Goal: Task Accomplishment & Management: Complete application form

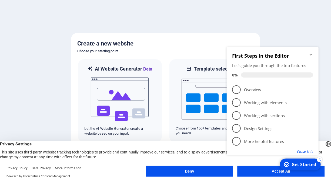
click at [307, 151] on button "Close this" at bounding box center [304, 151] width 16 height 5
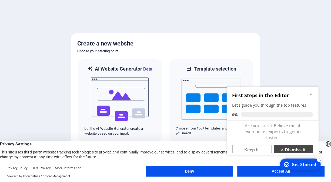
click at [290, 151] on link "× Dismiss it" at bounding box center [292, 150] width 39 height 10
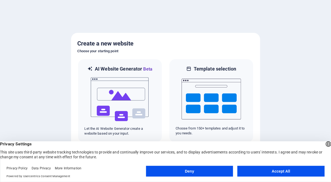
click at [276, 173] on button "Accept All" at bounding box center [280, 171] width 87 height 11
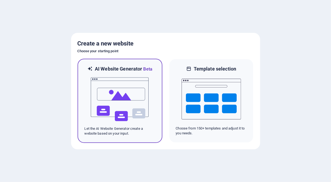
click at [133, 95] on img at bounding box center [119, 100] width 59 height 54
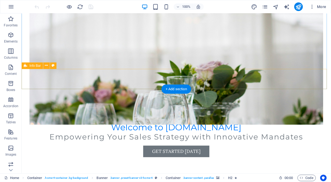
scroll to position [108, 0]
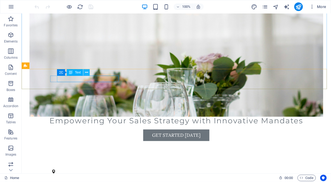
click at [86, 71] on icon at bounding box center [86, 73] width 3 height 6
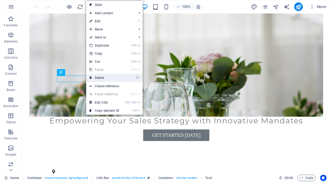
click at [113, 77] on link "⌦ Delete" at bounding box center [104, 78] width 36 height 8
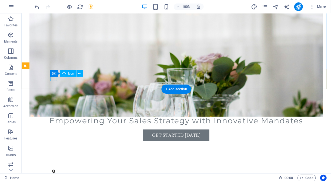
click at [52, 170] on figure at bounding box center [174, 172] width 244 height 4
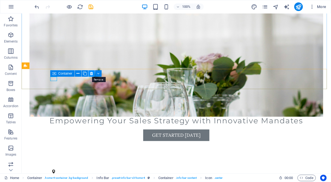
click at [93, 74] on icon at bounding box center [91, 74] width 3 height 6
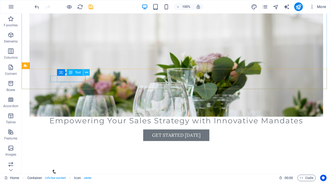
click at [86, 74] on icon at bounding box center [86, 73] width 3 height 6
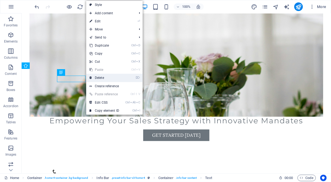
click at [100, 77] on link "⌦ Delete" at bounding box center [104, 78] width 36 height 8
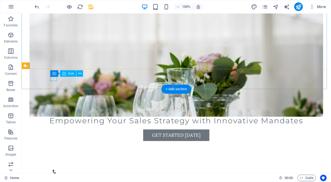
click at [52, 170] on figure at bounding box center [174, 172] width 244 height 4
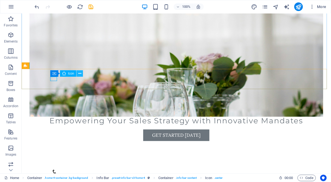
click at [78, 74] on icon at bounding box center [79, 74] width 3 height 6
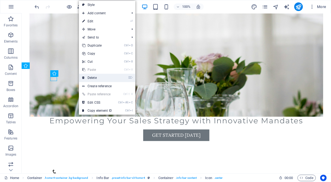
click at [91, 77] on link "⌦ Delete" at bounding box center [97, 78] width 36 height 8
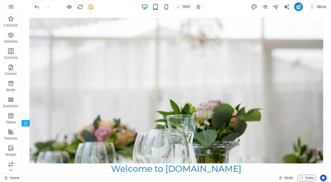
scroll to position [81, 0]
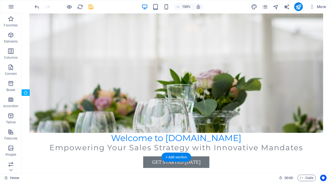
click at [178, 83] on figure at bounding box center [176, 60] width 294 height 146
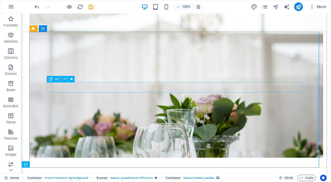
scroll to position [0, 0]
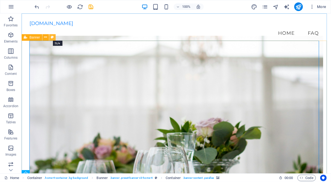
click at [51, 38] on icon at bounding box center [52, 38] width 3 height 6
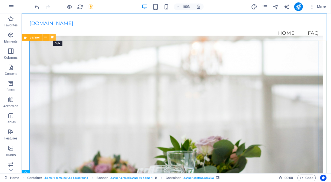
select select "preset-banner-v3-home-4"
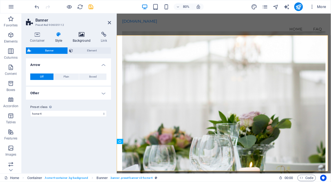
click at [80, 39] on h4 "Background" at bounding box center [83, 37] width 28 height 11
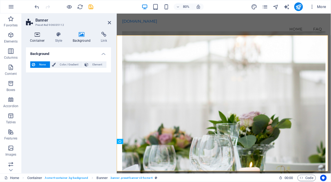
click at [39, 38] on h4 "Container" at bounding box center [38, 37] width 25 height 11
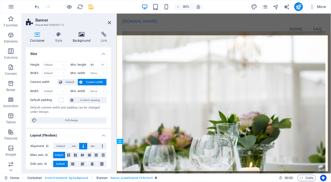
click at [80, 35] on icon at bounding box center [82, 34] width 26 height 5
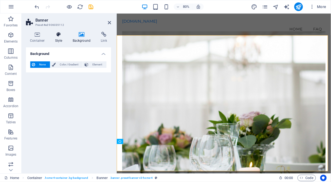
click at [59, 35] on icon at bounding box center [58, 34] width 15 height 5
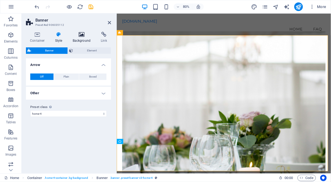
click at [81, 39] on h4 "Background" at bounding box center [83, 37] width 28 height 11
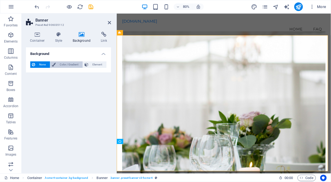
click at [63, 64] on span "Color / Gradient" at bounding box center [69, 65] width 24 height 6
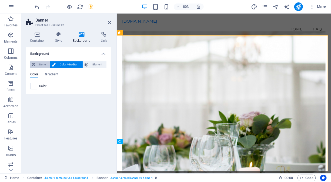
click at [42, 65] on span "None" at bounding box center [43, 65] width 12 height 6
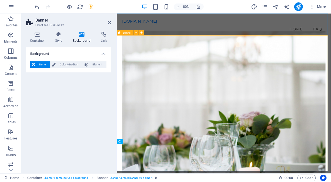
click at [179, 75] on figure at bounding box center [250, 126] width 254 height 182
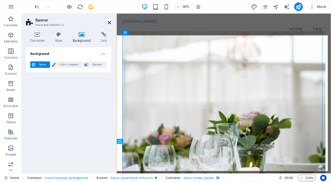
click at [109, 23] on icon at bounding box center [109, 23] width 3 height 4
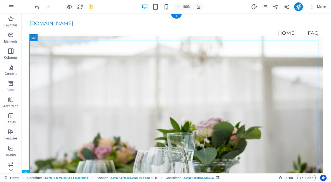
click at [216, 89] on figure at bounding box center [176, 108] width 294 height 146
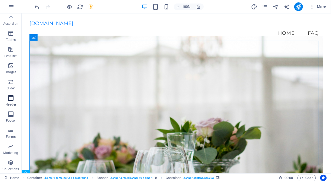
click at [11, 100] on icon "button" at bounding box center [11, 98] width 6 height 6
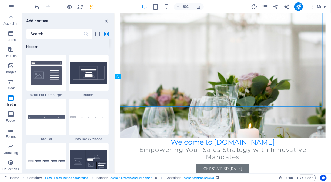
scroll to position [3439, 0]
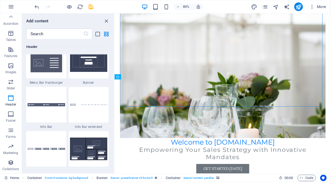
click at [93, 113] on div at bounding box center [89, 105] width 40 height 36
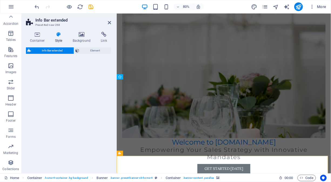
select select "rem"
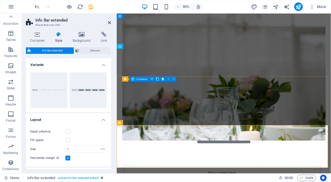
scroll to position [189, 0]
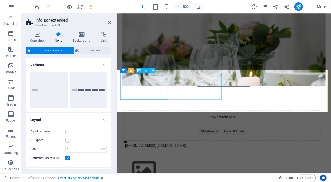
click at [154, 70] on button at bounding box center [152, 70] width 5 height 5
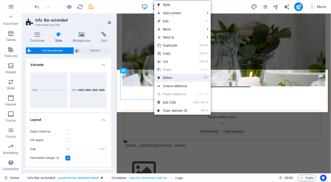
click at [170, 78] on link "⌦ Delete" at bounding box center [172, 78] width 36 height 8
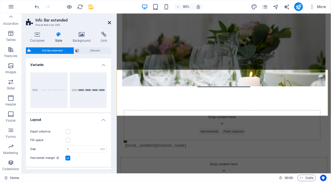
click at [108, 22] on icon at bounding box center [109, 23] width 3 height 4
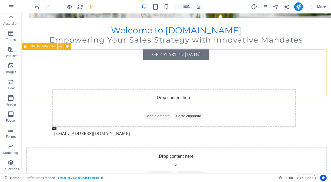
click at [60, 48] on icon at bounding box center [60, 47] width 3 height 6
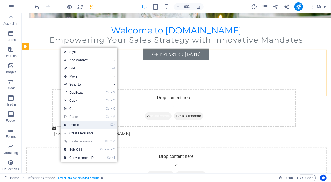
click at [80, 124] on link "⌦ Delete" at bounding box center [79, 125] width 36 height 8
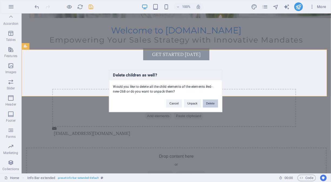
click at [210, 103] on button "Delete" at bounding box center [210, 104] width 15 height 8
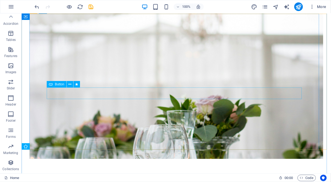
scroll to position [0, 0]
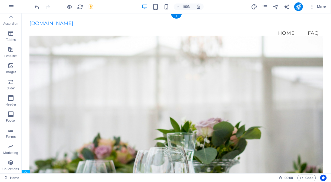
click at [43, 68] on figure at bounding box center [176, 108] width 294 height 146
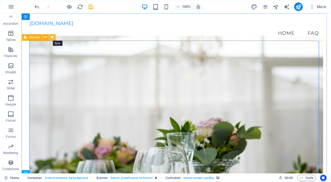
click at [51, 37] on icon at bounding box center [52, 38] width 3 height 6
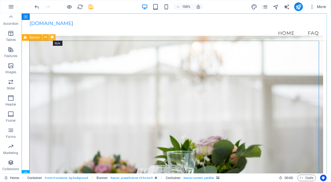
select select "preset-banner-v3-home-4"
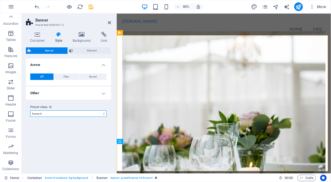
click at [89, 115] on select "default home-hero-logo-nav-h1-slogan home-hero-logo-nav-h1 home-logo-nav-h1-ima…" at bounding box center [68, 114] width 76 height 6
click at [96, 96] on h4 "Other" at bounding box center [68, 93] width 85 height 13
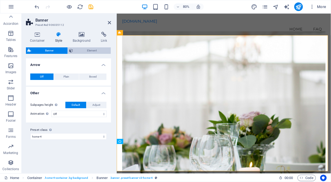
click at [73, 49] on icon at bounding box center [71, 51] width 4 height 6
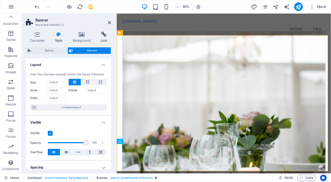
click at [104, 37] on h4 "Link" at bounding box center [104, 37] width 14 height 11
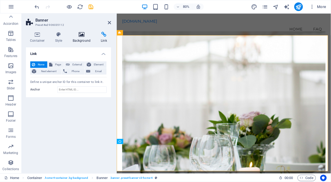
click at [83, 37] on icon at bounding box center [82, 34] width 26 height 5
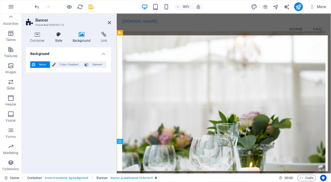
click at [59, 36] on icon at bounding box center [58, 34] width 15 height 5
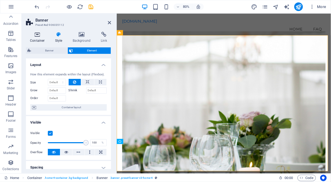
click at [39, 36] on icon at bounding box center [37, 34] width 23 height 5
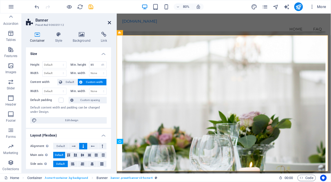
click at [109, 23] on icon at bounding box center [109, 23] width 3 height 4
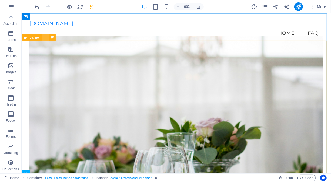
click at [45, 38] on icon at bounding box center [45, 38] width 3 height 6
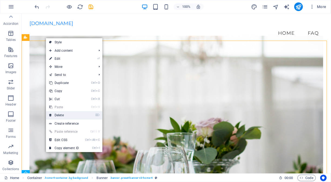
click at [66, 114] on link "⌦ Delete" at bounding box center [64, 115] width 36 height 8
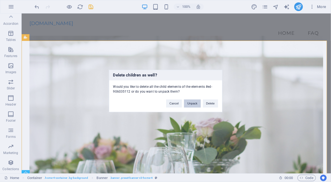
click at [199, 104] on button "Unpack" at bounding box center [192, 104] width 16 height 8
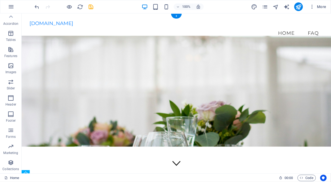
click at [29, 50] on figure at bounding box center [175, 90] width 309 height 111
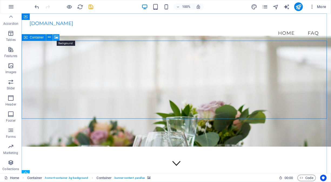
click at [58, 39] on icon at bounding box center [56, 38] width 4 height 6
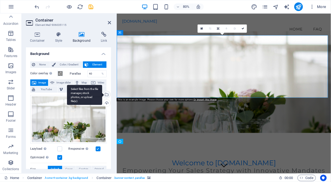
click at [107, 95] on div "Select files from the file manager, stock photos, or upload file(s)" at bounding box center [106, 95] width 8 height 8
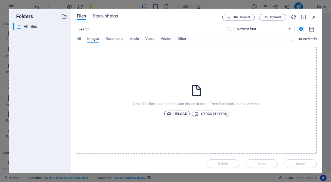
click at [179, 115] on span "Upload" at bounding box center [177, 114] width 21 height 6
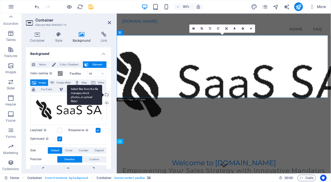
click at [106, 95] on div "Select files from the file manager, stock photos, or upload file(s)" at bounding box center [106, 95] width 8 height 8
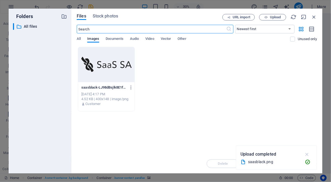
click at [309, 155] on icon "button" at bounding box center [307, 155] width 6 height 6
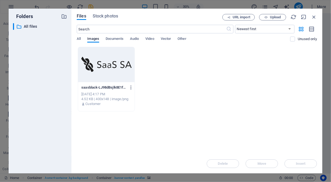
click at [131, 89] on icon "button" at bounding box center [130, 87] width 5 height 5
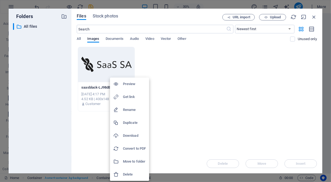
click at [130, 175] on h6 "Delete" at bounding box center [134, 175] width 23 height 6
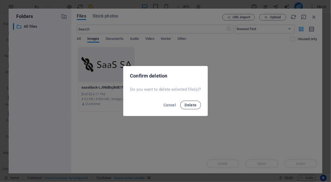
click at [188, 108] on button "Delete" at bounding box center [190, 105] width 21 height 9
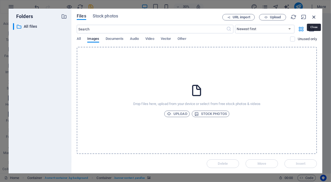
click at [314, 17] on icon "button" at bounding box center [314, 17] width 6 height 6
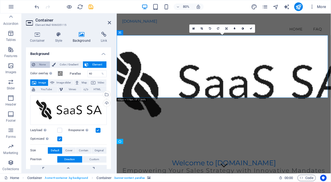
click at [46, 63] on span "None" at bounding box center [43, 65] width 12 height 6
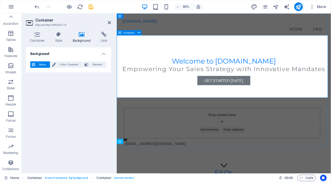
click at [178, 104] on div "Welcome to mandates.saas-sa.online Empowering Your Sales Strategy with Innovati…" at bounding box center [249, 85] width 267 height 78
click at [229, 152] on div "Drop content here or Add elements Paste clipboard info@mandates.saas-sa.online" at bounding box center [249, 156] width 267 height 62
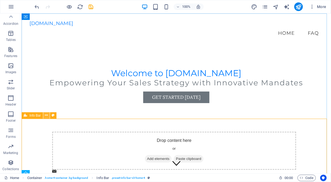
click at [46, 116] on icon at bounding box center [46, 116] width 3 height 6
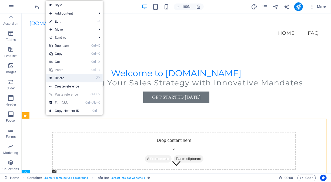
click at [66, 78] on link "⌦ Delete" at bounding box center [64, 78] width 36 height 8
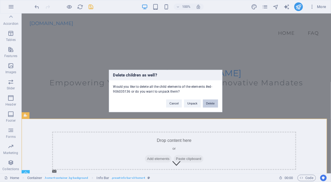
click at [204, 104] on button "Delete" at bounding box center [210, 104] width 15 height 8
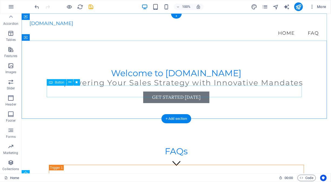
click at [191, 92] on div "Get Started Today" at bounding box center [176, 98] width 255 height 12
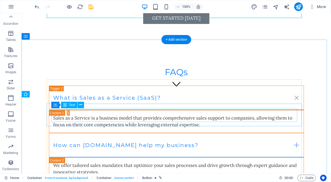
scroll to position [108, 0]
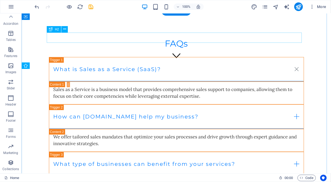
click at [179, 39] on div "FAQs" at bounding box center [176, 43] width 255 height 10
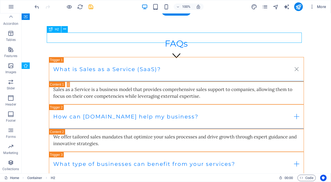
click at [186, 39] on div "FAQs" at bounding box center [176, 43] width 255 height 10
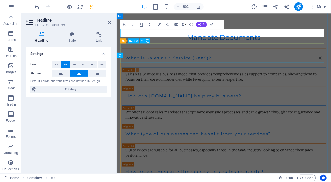
click at [269, 57] on div "What is Sales as a Service (SaaS)?" at bounding box center [250, 69] width 255 height 25
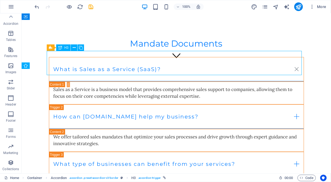
click at [160, 62] on div "What is Sales as a Service (SaaS)?" at bounding box center [176, 69] width 255 height 25
click at [158, 63] on div "What is Sales as a Service (SaaS)?" at bounding box center [176, 69] width 255 height 25
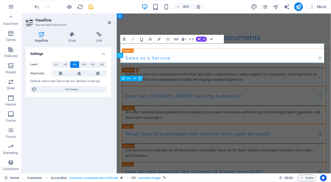
click at [229, 109] on div "How can mandates.saas-sa.online help my business?" at bounding box center [250, 116] width 255 height 25
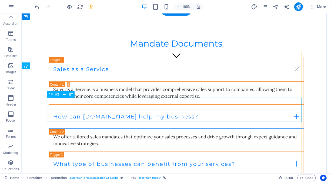
click at [188, 113] on div "How can mandates.saas-sa.online help my business?" at bounding box center [176, 116] width 255 height 25
click at [206, 110] on div "How can mandates.saas-sa.online help my business?" at bounding box center [176, 116] width 255 height 25
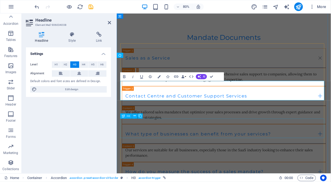
click at [223, 155] on div "What type of businesses can benefit from your services?" at bounding box center [250, 164] width 255 height 25
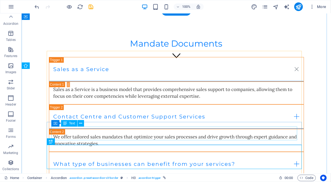
click at [204, 134] on div "We offer tailored sales mandates that optimize your sales processes and drive g…" at bounding box center [176, 141] width 246 height 14
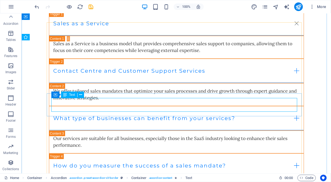
scroll to position [162, 0]
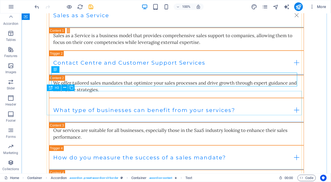
click at [186, 107] on div "What type of businesses can benefit from your services?" at bounding box center [176, 110] width 255 height 25
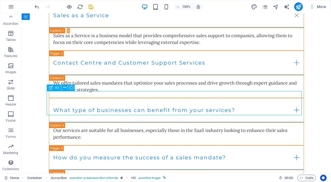
click at [202, 104] on div "What type of businesses can benefit from your services?" at bounding box center [176, 110] width 255 height 25
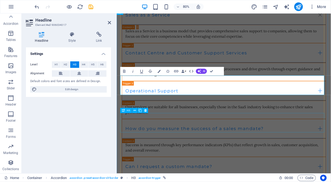
click at [288, 150] on div "How do you measure the success of a sales mandate?" at bounding box center [250, 157] width 255 height 25
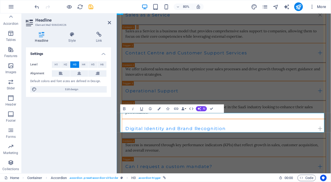
click at [187, 149] on link "Digital Identity and Brand Recognition" at bounding box center [250, 158] width 254 height 24
click at [262, 180] on div "Success is measured through key performance indicators (KPIs) that reflect grow…" at bounding box center [250, 182] width 246 height 14
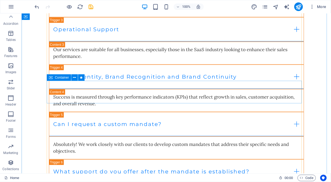
scroll to position [270, 0]
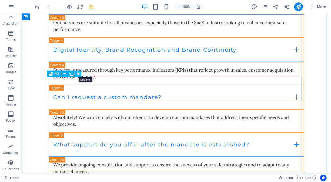
click at [79, 74] on icon at bounding box center [78, 74] width 3 height 6
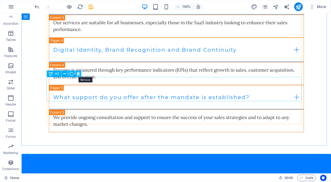
click at [78, 75] on icon at bounding box center [78, 74] width 3 height 6
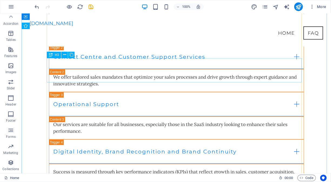
scroll to position [81, 0]
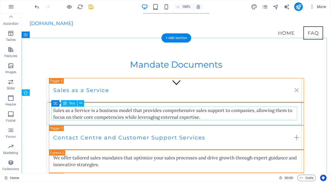
click at [146, 108] on div "Sales as a Service is a business model that provides comprehensive sales suppor…" at bounding box center [176, 114] width 246 height 14
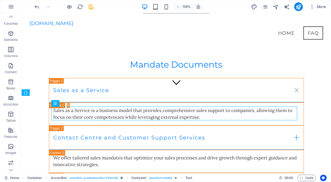
scroll to position [0, 0]
click at [12, 39] on span "Elements" at bounding box center [11, 38] width 22 height 13
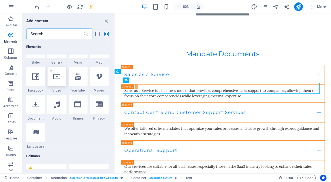
scroll to position [165, 0]
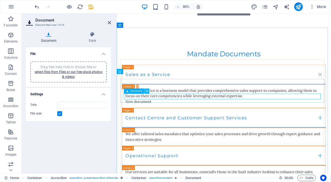
click at [147, 93] on icon at bounding box center [146, 91] width 2 height 5
click at [147, 91] on icon at bounding box center [146, 91] width 2 height 5
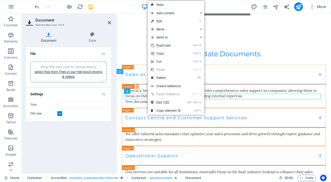
click at [84, 113] on div "File size" at bounding box center [68, 114] width 76 height 6
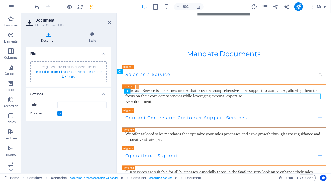
click at [86, 72] on link "select files from Files or our free stock photos & videos" at bounding box center [69, 74] width 68 height 9
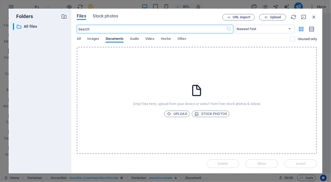
scroll to position [0, 0]
click at [183, 114] on span "Upload" at bounding box center [177, 114] width 21 height 6
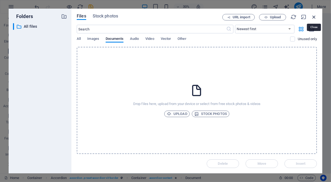
click at [313, 16] on icon "button" at bounding box center [314, 17] width 6 height 6
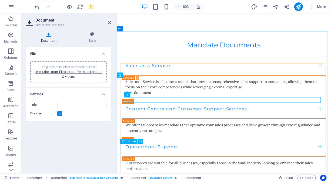
scroll to position [108, 0]
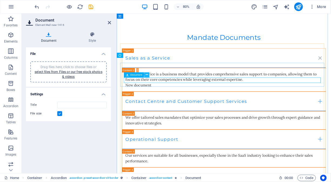
click at [148, 76] on icon at bounding box center [146, 75] width 2 height 5
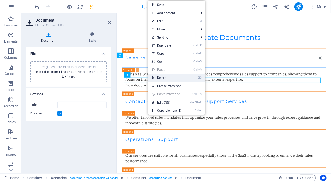
click at [164, 80] on link "⌦ Delete" at bounding box center [166, 78] width 36 height 8
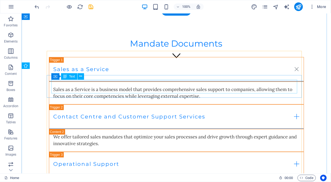
click at [95, 86] on div "Sales as a Service is a business model that provides comprehensive sales suppor…" at bounding box center [176, 93] width 246 height 14
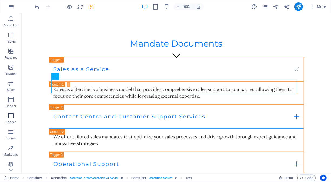
scroll to position [83, 0]
click at [15, 131] on span "Forms" at bounding box center [11, 133] width 22 height 13
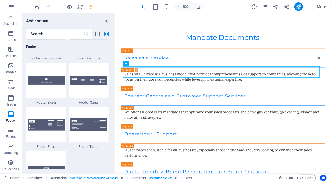
scroll to position [3779, 0]
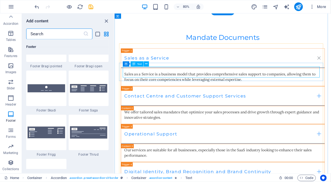
click at [274, 89] on div "Sales as a Service is a business model that provides comprehensive sales suppor…" at bounding box center [250, 93] width 246 height 14
click at [271, 89] on div "Sales as a Service Sales as a Service is a business model that provides compreh…" at bounding box center [249, 152] width 255 height 190
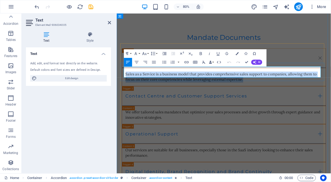
drag, startPoint x: 273, startPoint y: 89, endPoint x: 125, endPoint y: 83, distance: 148.6
click at [127, 86] on p "Sales as a Service is a business model that provides comprehensive sales suppor…" at bounding box center [250, 93] width 246 height 14
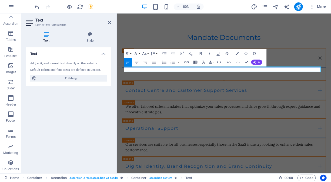
click at [195, 62] on icon "button" at bounding box center [194, 62] width 5 height 5
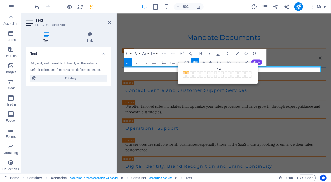
click at [187, 73] on span at bounding box center [187, 73] width 3 height 3
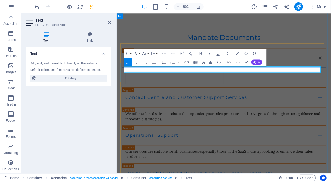
click at [150, 86] on td at bounding box center [188, 90] width 123 height 8
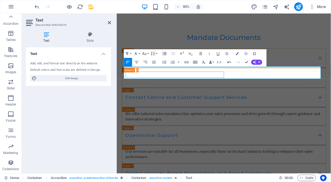
click at [230, 63] on icon "button" at bounding box center [228, 62] width 5 height 5
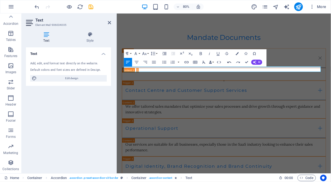
click at [230, 63] on icon "button" at bounding box center [228, 62] width 5 height 5
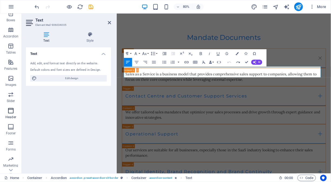
scroll to position [81, 0]
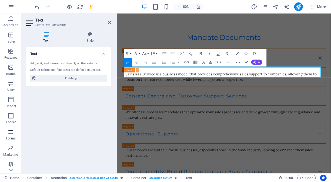
click at [12, 133] on icon "button" at bounding box center [11, 132] width 6 height 6
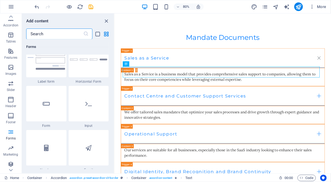
scroll to position [4049, 0]
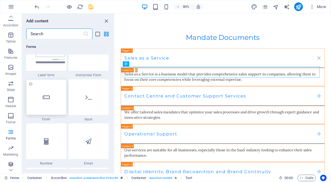
click at [47, 99] on icon at bounding box center [46, 97] width 7 height 7
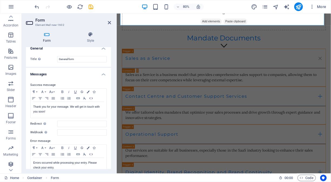
scroll to position [0, 0]
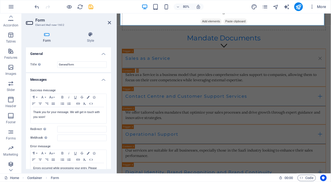
click at [103, 80] on h4 "Messages" at bounding box center [68, 78] width 85 height 10
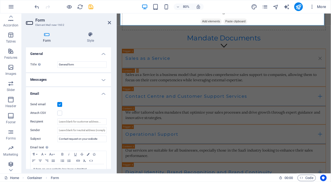
click at [103, 80] on h4 "Messages" at bounding box center [68, 79] width 85 height 13
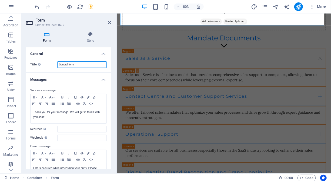
click at [82, 63] on input "General form" at bounding box center [81, 65] width 49 height 6
drag, startPoint x: 84, startPoint y: 65, endPoint x: 39, endPoint y: 63, distance: 45.6
click at [39, 63] on div "Title Define a name for the form. General form" at bounding box center [68, 65] width 76 height 6
type input "Mandate- Sales as a Service"
click at [103, 79] on h4 "Messages" at bounding box center [68, 78] width 85 height 10
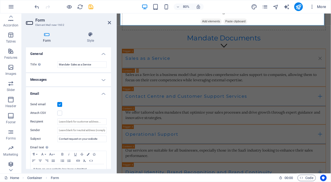
click at [103, 53] on h4 "General" at bounding box center [68, 53] width 85 height 10
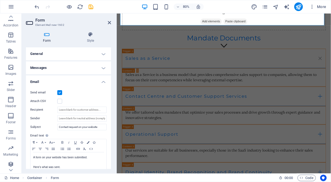
click at [103, 53] on h4 "General" at bounding box center [68, 54] width 85 height 13
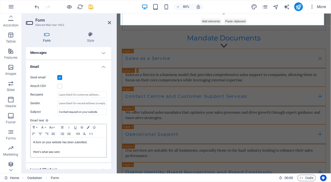
scroll to position [27, 0]
click at [65, 103] on input "Sender" at bounding box center [81, 103] width 49 height 6
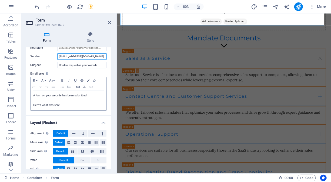
scroll to position [81, 0]
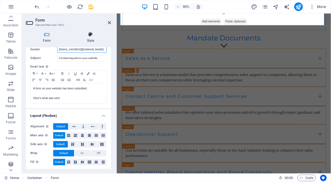
type input "mandates@saas-sa.online"
click at [90, 37] on h4 "Style" at bounding box center [90, 37] width 41 height 11
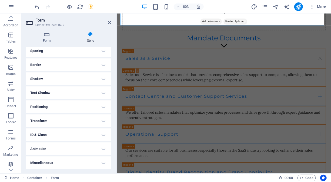
scroll to position [0, 0]
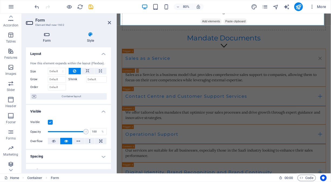
click at [50, 36] on icon at bounding box center [47, 34] width 42 height 5
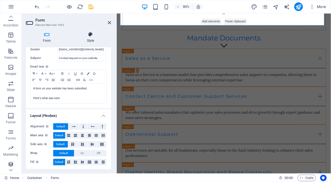
click at [88, 36] on icon at bounding box center [90, 34] width 41 height 5
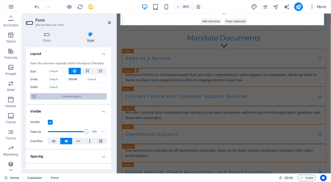
click at [72, 97] on span "Container layout" at bounding box center [71, 96] width 67 height 6
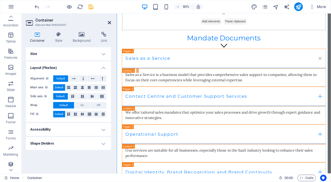
click at [110, 21] on icon at bounding box center [109, 23] width 3 height 4
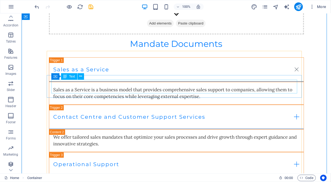
click at [91, 90] on div "Sales as a Service is a business model that provides comprehensive sales suppor…" at bounding box center [176, 93] width 246 height 14
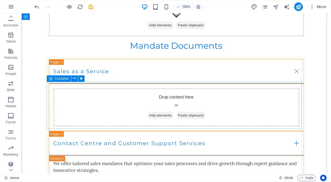
scroll to position [150, 0]
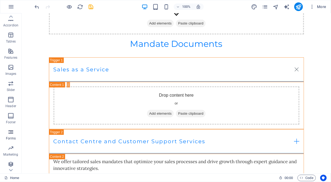
drag, startPoint x: 11, startPoint y: 131, endPoint x: 17, endPoint y: 118, distance: 14.1
click at [11, 131] on icon "button" at bounding box center [11, 132] width 6 height 6
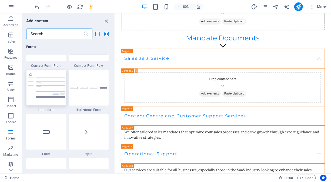
scroll to position [4022, 0]
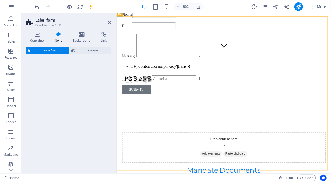
select select "rem"
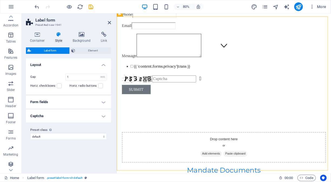
scroll to position [101, 0]
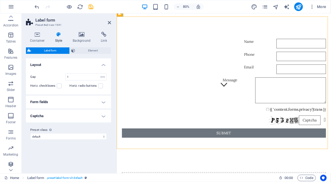
click at [103, 100] on h4 "Form fields" at bounding box center [68, 102] width 85 height 13
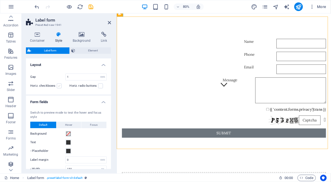
click at [58, 86] on label at bounding box center [59, 86] width 5 height 5
click at [0, 0] on input "Horiz. checkboxes" at bounding box center [0, 0] width 0 height 0
click at [60, 85] on label at bounding box center [59, 86] width 5 height 5
click at [0, 0] on input "Horiz. checkboxes" at bounding box center [0, 0] width 0 height 0
click at [98, 86] on label at bounding box center [100, 86] width 5 height 5
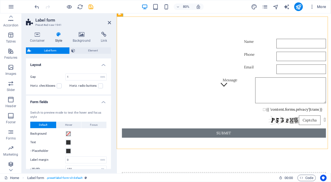
click at [0, 0] on input "Horiz. radio buttons" at bounding box center [0, 0] width 0 height 0
click at [98, 86] on label at bounding box center [100, 86] width 5 height 5
click at [0, 0] on input "Horiz. radio buttons" at bounding box center [0, 0] width 0 height 0
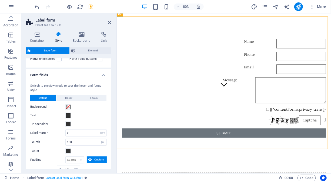
scroll to position [54, 0]
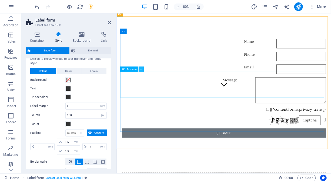
click at [142, 70] on icon at bounding box center [141, 69] width 2 height 5
click at [102, 89] on div "Text" at bounding box center [68, 89] width 76 height 6
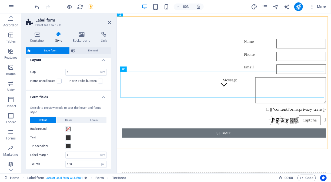
scroll to position [0, 0]
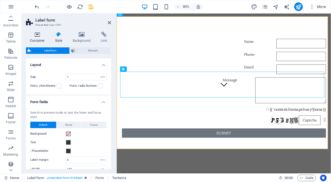
click at [36, 39] on h4 "Container" at bounding box center [38, 37] width 25 height 11
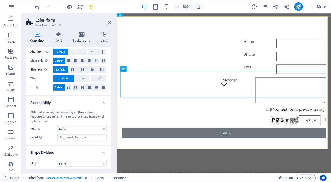
scroll to position [87, 0]
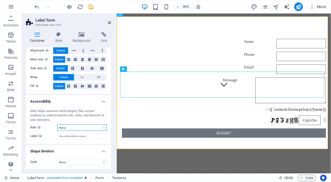
click at [88, 129] on select "None Alert Article Banner Comment Complementary Dialog Footer Header Marquee Pr…" at bounding box center [81, 128] width 49 height 6
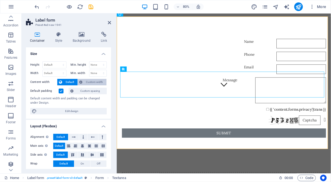
scroll to position [27, 0]
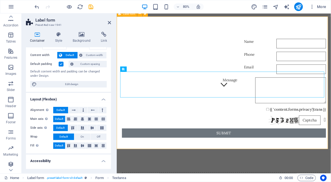
click at [149, 28] on div "Name Phone Email Message {{ 'content.forms.privacy'|trans }} Nicht lesbar? Neu …" at bounding box center [249, 106] width 267 height 167
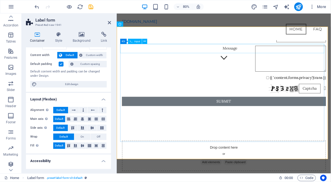
scroll to position [0, 0]
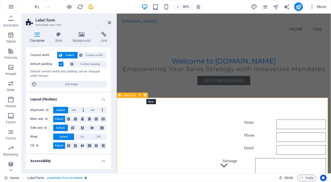
click at [145, 96] on icon at bounding box center [145, 95] width 2 height 5
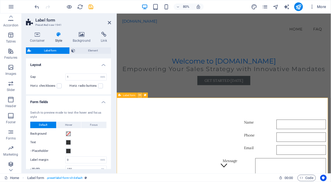
click at [141, 95] on button at bounding box center [139, 95] width 5 height 5
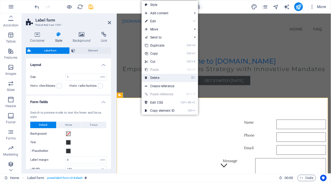
click at [163, 78] on link "⌦ Delete" at bounding box center [159, 78] width 36 height 8
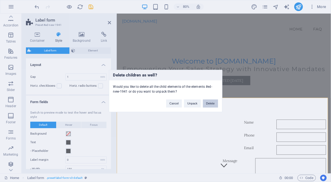
click at [212, 104] on button "Delete" at bounding box center [210, 104] width 15 height 8
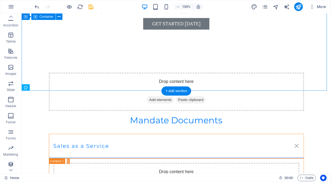
scroll to position [135, 0]
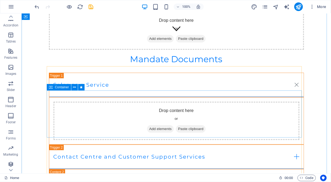
click at [160, 125] on span "Add elements" at bounding box center [160, 129] width 27 height 8
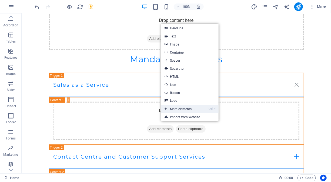
click at [165, 107] on icon at bounding box center [165, 109] width 3 height 8
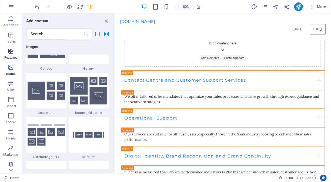
scroll to position [83, 0]
click at [13, 132] on icon "button" at bounding box center [11, 130] width 6 height 6
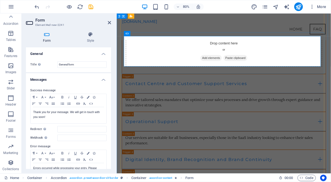
scroll to position [135, 0]
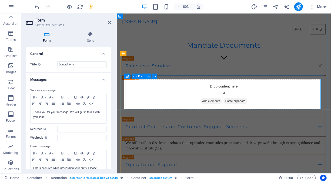
click at [141, 76] on span "Form" at bounding box center [141, 76] width 6 height 3
click at [78, 63] on input "General form" at bounding box center [81, 65] width 49 height 6
drag, startPoint x: 75, startPoint y: 65, endPoint x: 44, endPoint y: 65, distance: 31.0
click at [44, 65] on div "Title Define a name for the form. General form" at bounding box center [68, 65] width 76 height 6
type input "S"
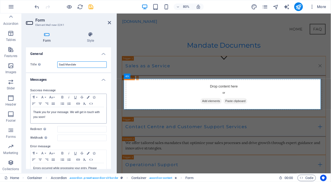
type input "SaaS Mandate"
click at [68, 112] on p "Thank you for your message. We will get in touch with you soon!" at bounding box center [68, 115] width 70 height 10
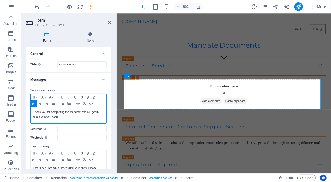
click at [82, 113] on p "Thank you for completing the mandate. We will get in touch with you soon!" at bounding box center [68, 115] width 70 height 10
click at [92, 116] on p "Thank you for completing the mandate. Should there be anything else, We will ge…" at bounding box center [68, 115] width 70 height 10
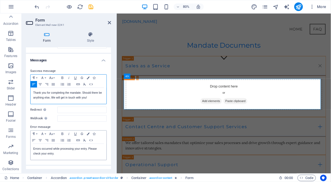
scroll to position [27, 0]
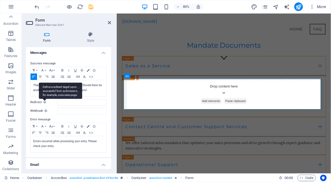
click at [46, 99] on div "Define a redirect target upon successful form submission; for example, a succes…" at bounding box center [60, 91] width 43 height 16
click at [57, 102] on input "Redirect Define a redirect target upon successful form submission; for example,…" at bounding box center [81, 102] width 49 height 6
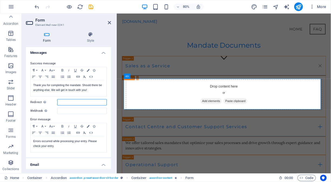
click at [65, 101] on input "Redirect Define a redirect target upon successful form submission; for example,…" at bounding box center [81, 102] width 49 height 6
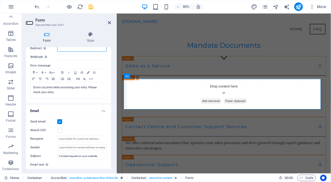
scroll to position [108, 0]
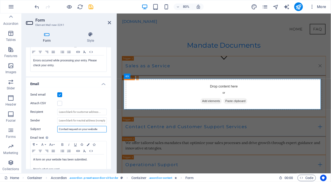
drag, startPoint x: 77, startPoint y: 129, endPoint x: 56, endPoint y: 127, distance: 21.9
click at [56, 127] on div "Subject Contact request on your website" at bounding box center [68, 129] width 76 height 6
click at [92, 128] on input "Mandate submitted on your website" at bounding box center [81, 129] width 49 height 6
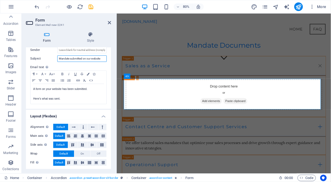
scroll to position [179, 0]
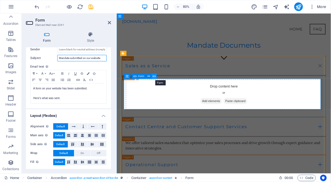
type input "Mandate submitted on our website"
click at [155, 78] on icon at bounding box center [154, 76] width 3 height 5
click at [149, 77] on icon at bounding box center [148, 76] width 2 height 5
click at [156, 76] on button at bounding box center [153, 76] width 5 height 5
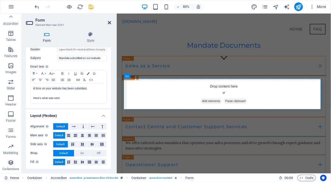
click at [110, 22] on icon at bounding box center [109, 23] width 3 height 4
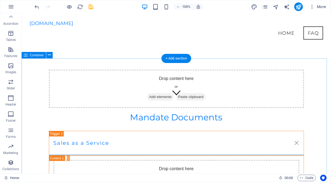
scroll to position [54, 0]
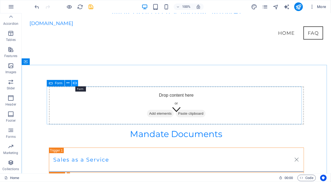
click at [74, 83] on icon at bounding box center [75, 83] width 4 height 6
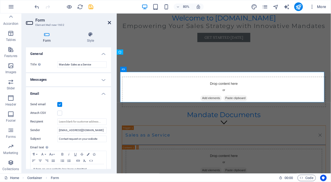
click at [110, 22] on icon at bounding box center [109, 23] width 3 height 4
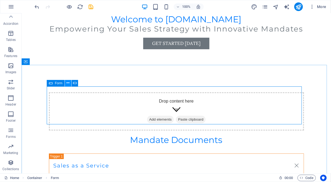
click at [69, 84] on icon at bounding box center [68, 83] width 3 height 6
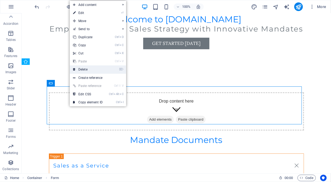
click at [84, 72] on link "⌦ Delete" at bounding box center [88, 70] width 36 height 8
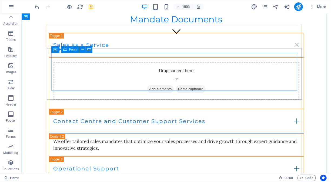
scroll to position [135, 0]
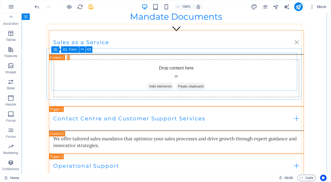
click at [269, 42] on div "Sales as a Service" at bounding box center [176, 42] width 255 height 25
click at [89, 50] on icon at bounding box center [89, 50] width 4 height 6
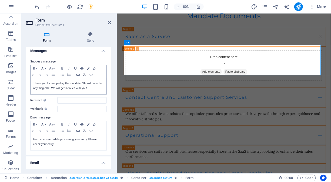
scroll to position [17, 0]
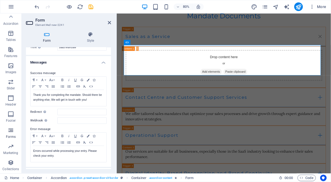
click at [10, 130] on icon "button" at bounding box center [11, 130] width 6 height 6
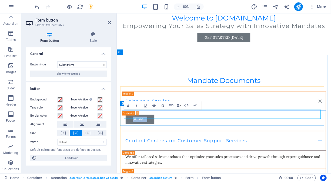
scroll to position [81, 0]
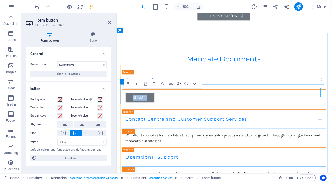
click at [150, 120] on div "Submit" at bounding box center [250, 121] width 255 height 25
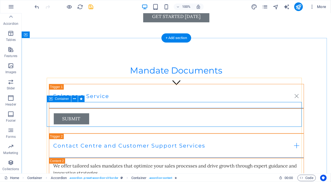
click at [117, 109] on div "Submit" at bounding box center [176, 121] width 255 height 25
click at [59, 109] on div "Submit" at bounding box center [176, 121] width 255 height 25
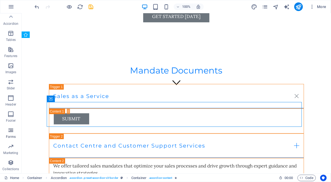
click at [10, 133] on icon "button" at bounding box center [11, 130] width 6 height 6
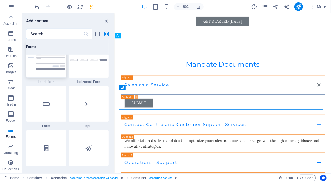
scroll to position [4049, 0]
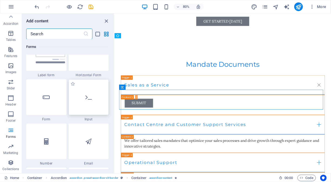
click at [83, 95] on div at bounding box center [89, 98] width 40 height 36
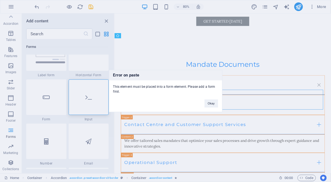
click at [154, 74] on h3 "Error on paste" at bounding box center [165, 75] width 113 height 10
click at [84, 91] on div "Error on paste This element must be placed into a form element. Please add a fo…" at bounding box center [165, 91] width 331 height 182
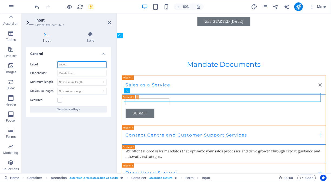
click at [64, 65] on input "Label" at bounding box center [81, 65] width 49 height 6
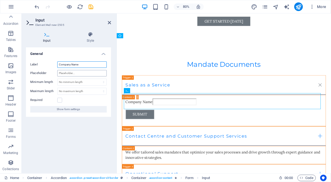
type input "Company Name"
click at [79, 72] on input "Placeholder" at bounding box center [81, 73] width 49 height 6
type input "C"
click at [59, 100] on label at bounding box center [59, 100] width 5 height 5
click at [0, 0] on input "Required" at bounding box center [0, 0] width 0 height 0
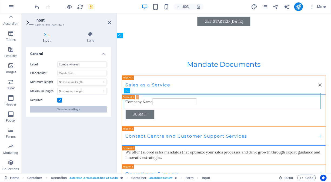
click at [71, 110] on span "Show form settings" at bounding box center [68, 109] width 23 height 6
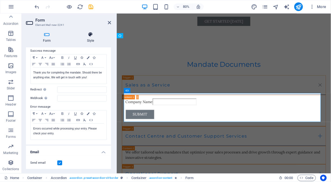
scroll to position [0, 0]
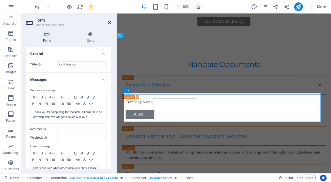
click at [111, 22] on icon at bounding box center [109, 23] width 3 height 4
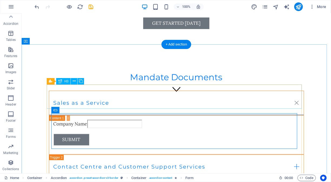
scroll to position [101, 0]
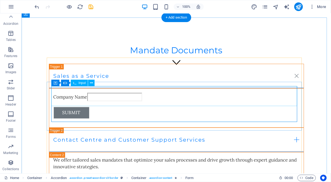
click at [82, 100] on div "Company Name" at bounding box center [176, 98] width 246 height 10
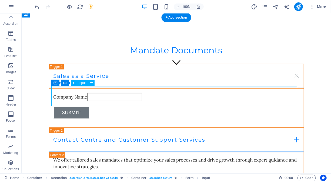
click at [73, 93] on div "Company Name" at bounding box center [176, 98] width 246 height 10
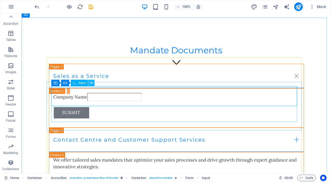
click at [89, 83] on button at bounding box center [91, 83] width 6 height 6
click at [84, 83] on span "Input" at bounding box center [82, 83] width 7 height 3
click at [92, 84] on icon at bounding box center [91, 83] width 3 height 6
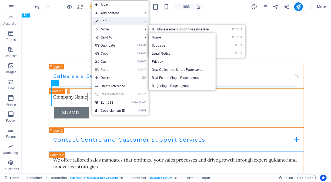
click at [116, 21] on link "⏎ Edit" at bounding box center [110, 21] width 36 height 8
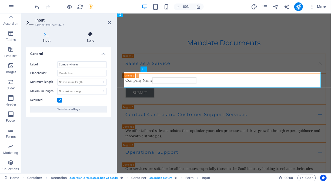
click at [92, 35] on icon at bounding box center [90, 34] width 41 height 5
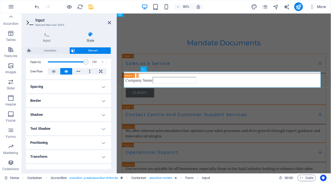
scroll to position [27, 0]
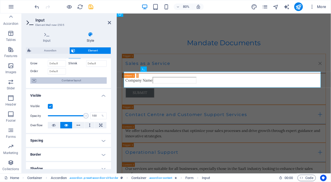
click at [69, 81] on span "Container layout" at bounding box center [71, 80] width 67 height 6
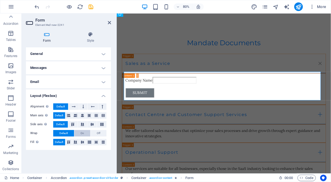
click at [80, 134] on button "On" at bounding box center [82, 133] width 16 height 6
click at [69, 134] on button "Default" at bounding box center [63, 133] width 21 height 6
click at [101, 66] on h4 "Messages" at bounding box center [68, 68] width 85 height 13
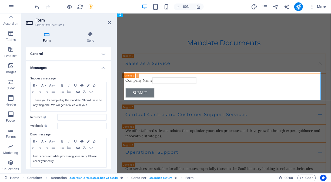
click at [101, 54] on h4 "General" at bounding box center [68, 54] width 85 height 13
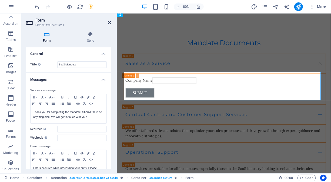
click at [109, 23] on icon at bounding box center [109, 23] width 3 height 4
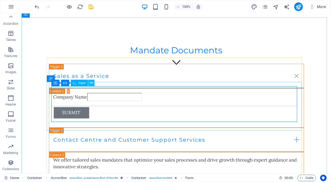
click at [90, 84] on icon at bounding box center [91, 83] width 3 height 6
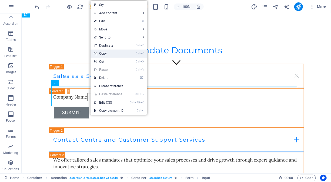
click at [112, 52] on link "Ctrl C Copy" at bounding box center [108, 54] width 36 height 8
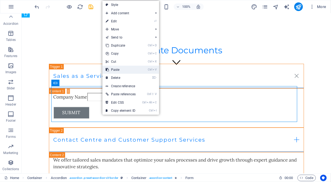
click at [122, 70] on link "Ctrl V Paste" at bounding box center [120, 70] width 36 height 8
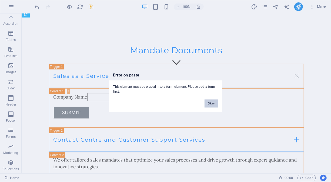
click at [213, 104] on button "Okay" at bounding box center [210, 104] width 13 height 8
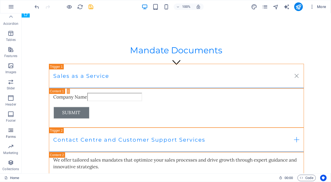
click at [13, 130] on icon "button" at bounding box center [11, 130] width 6 height 6
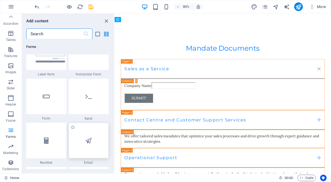
scroll to position [4049, 0]
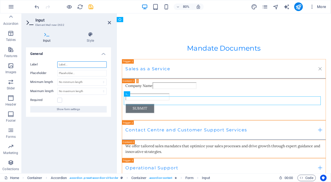
click at [64, 64] on input "Label" at bounding box center [81, 65] width 49 height 6
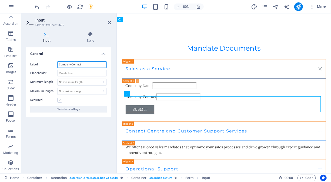
type input "Company Contact"
click at [60, 101] on label at bounding box center [59, 100] width 5 height 5
click at [0, 0] on input "Required" at bounding box center [0, 0] width 0 height 0
click at [82, 73] on input "Placeholder" at bounding box center [81, 73] width 49 height 6
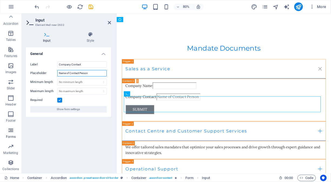
type input "Name of Contact Person"
click at [10, 131] on icon "button" at bounding box center [11, 130] width 6 height 6
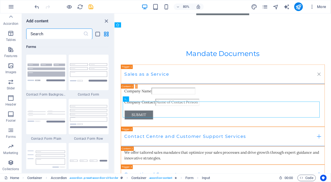
scroll to position [3941, 0]
click at [140, 99] on icon at bounding box center [139, 99] width 2 height 5
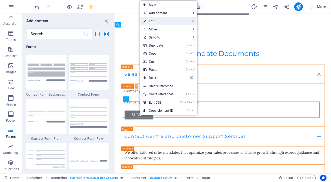
click at [158, 23] on link "⏎ Edit" at bounding box center [158, 21] width 36 height 8
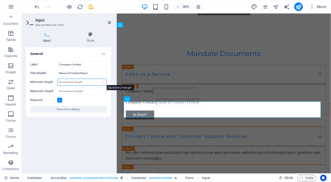
click at [67, 83] on select "No minimum length chars" at bounding box center [81, 82] width 49 height 6
click at [67, 82] on select "No minimum length chars" at bounding box center [81, 82] width 49 height 6
click at [104, 82] on select "No minimum length chars" at bounding box center [81, 82] width 49 height 6
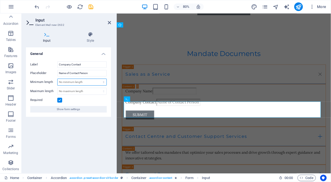
click at [104, 83] on select "No minimum length chars" at bounding box center [81, 82] width 49 height 6
click at [103, 90] on select "No maximum length chars" at bounding box center [81, 91] width 49 height 6
select select "characters"
click at [99, 88] on select "No maximum length chars" at bounding box center [81, 91] width 49 height 6
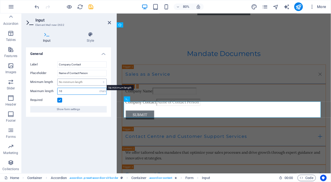
type input "10"
click at [74, 82] on select "No minimum length chars" at bounding box center [81, 82] width 49 height 6
select select "characters"
click at [99, 79] on select "No minimum length chars" at bounding box center [81, 82] width 49 height 6
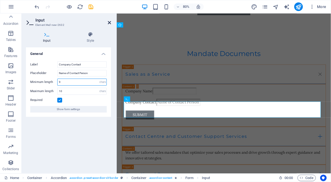
type input "9"
click at [110, 22] on icon at bounding box center [109, 23] width 3 height 4
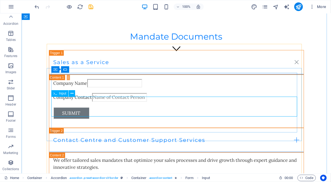
scroll to position [142, 0]
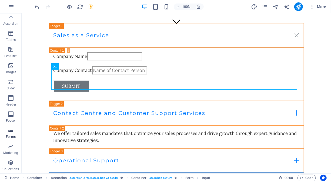
click at [11, 131] on icon "button" at bounding box center [11, 130] width 6 height 6
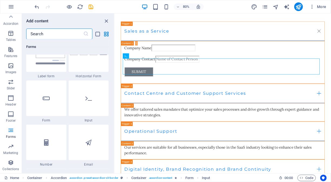
scroll to position [4049, 0]
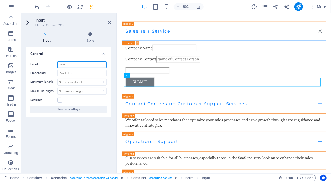
click at [63, 66] on input "Label" at bounding box center [81, 65] width 49 height 6
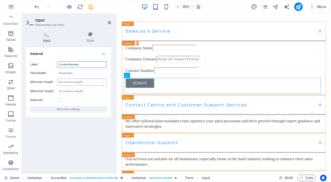
type input "Contact Number"
click at [82, 82] on select "No minimum length chars" at bounding box center [81, 82] width 49 height 6
select select "characters"
click at [99, 79] on select "No minimum length chars" at bounding box center [81, 82] width 49 height 6
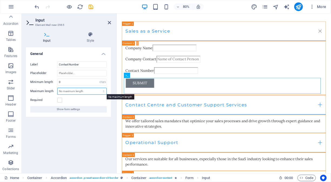
type input "1"
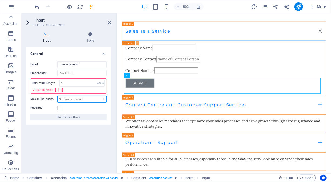
click at [104, 90] on div "Label Contact Number Placeholder Minimum length 1 No minimum length chars Value…" at bounding box center [68, 91] width 85 height 68
click at [83, 83] on input "1" at bounding box center [82, 83] width 45 height 6
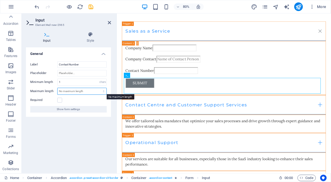
click at [94, 90] on select "No maximum length chars" at bounding box center [81, 91] width 49 height 6
select select "characters"
click at [99, 88] on select "No maximum length chars" at bounding box center [81, 91] width 49 height 6
type input "10"
click at [59, 100] on label at bounding box center [59, 100] width 5 height 5
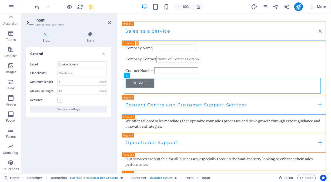
click at [0, 0] on input "Required" at bounding box center [0, 0] width 0 height 0
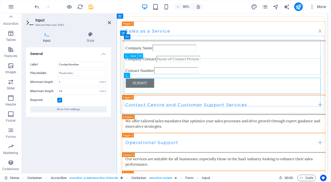
click at [143, 76] on div "Company Contact" at bounding box center [250, 71] width 246 height 10
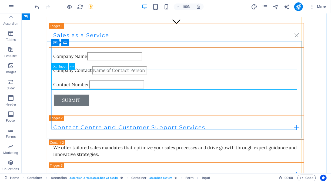
click at [78, 76] on div "Company Contact" at bounding box center [176, 71] width 246 height 10
click at [77, 76] on div "Company Contact" at bounding box center [176, 71] width 246 height 10
click at [72, 76] on div "Company Contact" at bounding box center [176, 71] width 246 height 10
click at [70, 67] on icon at bounding box center [71, 67] width 3 height 6
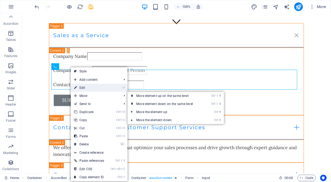
click at [82, 87] on link "⏎ Edit" at bounding box center [89, 88] width 36 height 8
select select "characters"
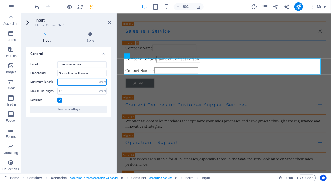
drag, startPoint x: 89, startPoint y: 84, endPoint x: 47, endPoint y: 82, distance: 41.6
click at [48, 82] on div "Minimum length 9 No minimum length chars" at bounding box center [68, 82] width 76 height 7
click at [104, 84] on select "No minimum length chars" at bounding box center [103, 82] width 8 height 6
click at [99, 79] on select "No minimum length chars" at bounding box center [103, 82] width 8 height 6
select select "DISABLED_OPTION_VALUE"
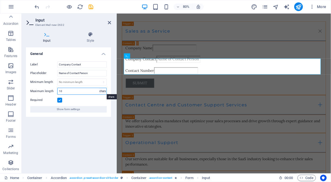
click at [103, 89] on select "No maximum length chars" at bounding box center [103, 91] width 8 height 6
select select "no-max-length"
click at [99, 88] on select "No maximum length chars" at bounding box center [103, 91] width 8 height 6
select select "DISABLED_OPTION_VALUE"
click at [109, 23] on icon at bounding box center [109, 23] width 3 height 4
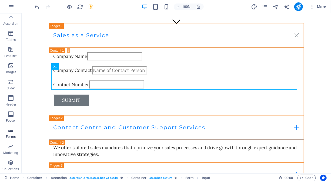
click at [12, 134] on span "Forms" at bounding box center [11, 133] width 22 height 13
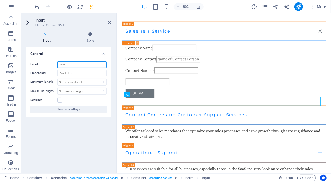
click at [74, 64] on input "Label" at bounding box center [81, 65] width 49 height 6
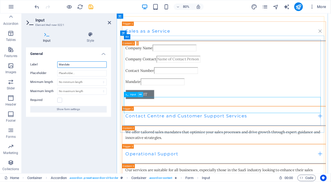
type input "Mandate"
click at [141, 95] on icon at bounding box center [140, 95] width 2 height 5
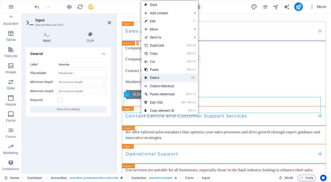
drag, startPoint x: 160, startPoint y: 77, endPoint x: 138, endPoint y: 64, distance: 25.3
click at [160, 77] on link "⌦ Delete" at bounding box center [159, 78] width 36 height 8
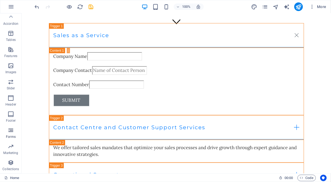
click at [12, 133] on icon "button" at bounding box center [11, 130] width 6 height 6
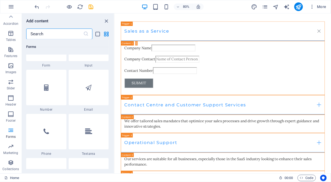
scroll to position [4130, 0]
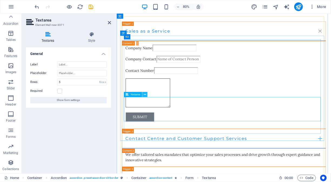
click at [144, 95] on icon at bounding box center [145, 95] width 2 height 5
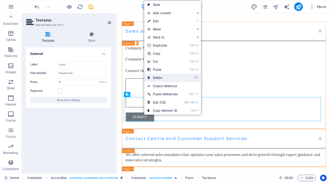
click at [165, 76] on link "⌦ Delete" at bounding box center [162, 78] width 36 height 8
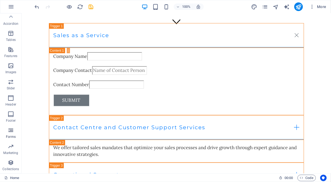
click at [14, 130] on icon "button" at bounding box center [11, 130] width 6 height 6
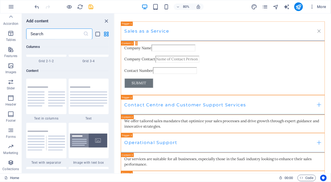
scroll to position [918, 0]
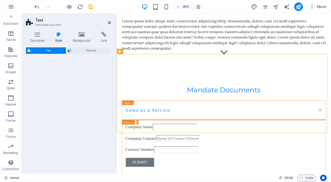
select select "preset-text-v2-default"
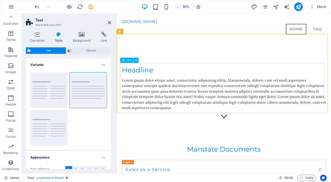
scroll to position [55, 0]
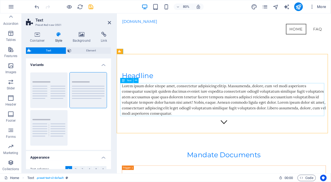
click at [157, 109] on div "Lorem ipsum dolor sitope amet, consectetur adipisicing elitip. Massumenda, dolo…" at bounding box center [250, 121] width 255 height 41
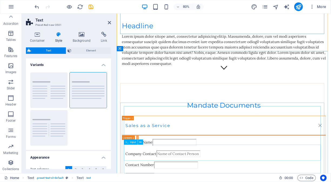
scroll to position [162, 0]
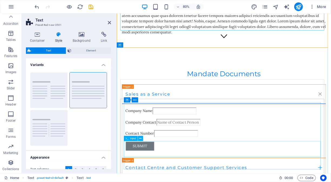
drag, startPoint x: 245, startPoint y: 95, endPoint x: 163, endPoint y: 177, distance: 115.9
click at [158, 182] on div "Company Name Company Contact Contact Number Submit" at bounding box center [250, 158] width 246 height 54
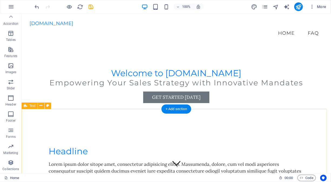
scroll to position [54, 0]
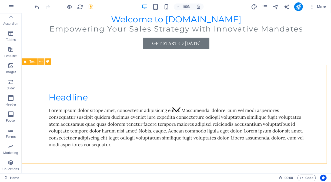
click at [42, 62] on icon at bounding box center [41, 62] width 3 height 6
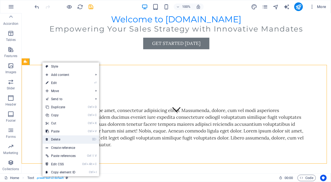
click at [65, 138] on link "⌦ Delete" at bounding box center [60, 140] width 36 height 8
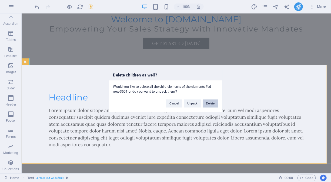
drag, startPoint x: 209, startPoint y: 106, endPoint x: 187, endPoint y: 92, distance: 25.3
click at [209, 106] on button "Delete" at bounding box center [210, 104] width 15 height 8
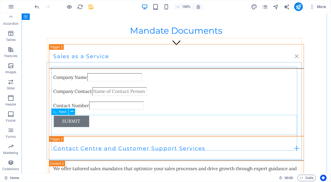
scroll to position [135, 0]
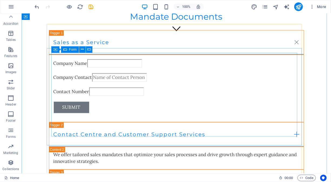
click at [92, 113] on div "Company Name Company Contact Contact Number Submit" at bounding box center [176, 86] width 246 height 54
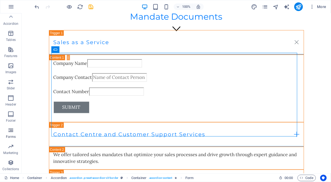
click at [10, 134] on span "Forms" at bounding box center [11, 133] width 22 height 13
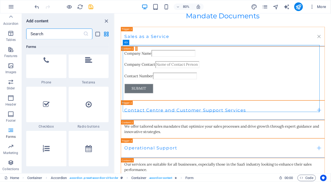
scroll to position [4147, 0]
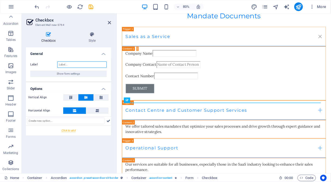
click at [75, 66] on input "Label" at bounding box center [81, 65] width 49 height 6
click at [70, 66] on input "Label" at bounding box center [81, 65] width 49 height 6
click at [66, 66] on input "Label" at bounding box center [81, 65] width 49 height 6
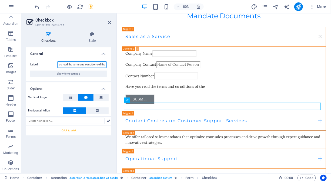
scroll to position [0, 9]
click at [104, 64] on input "Have you read the terms and conditions of the" at bounding box center [81, 65] width 49 height 6
type input "Have you read the terms and conditions of the agreement"
click at [109, 121] on icon at bounding box center [108, 121] width 4 height 6
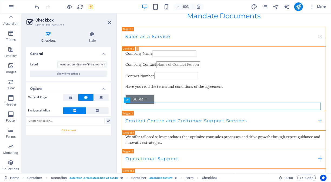
scroll to position [0, 0]
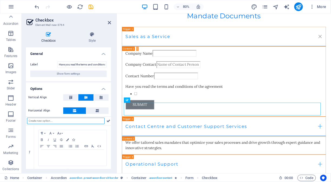
click at [85, 121] on input "text" at bounding box center [65, 121] width 77 height 6
type input "U"
type input "y"
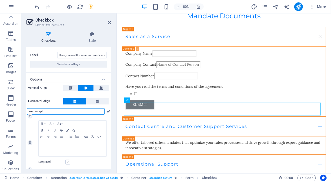
type input "Yes I accept"
click at [68, 161] on label at bounding box center [67, 162] width 5 height 5
click at [0, 0] on input "Required" at bounding box center [0, 0] width 0 height 0
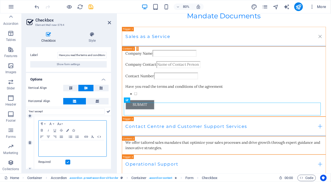
click at [65, 143] on p at bounding box center [72, 145] width 62 height 5
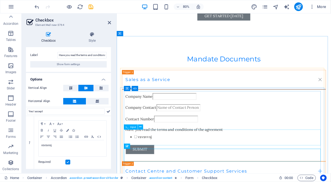
scroll to position [108, 0]
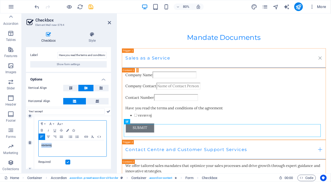
drag, startPoint x: 62, startPoint y: 144, endPoint x: 40, endPoint y: 145, distance: 21.9
click at [40, 145] on div "vsvsvvsj" at bounding box center [73, 149] width 68 height 16
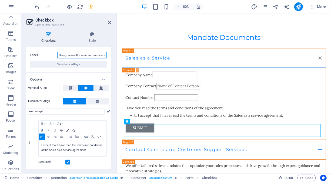
click at [104, 56] on input "Have you read the terms and conditions of the agreement" at bounding box center [81, 55] width 49 height 6
click at [104, 55] on input "Have you read the terms and conditions of the agreement" at bounding box center [81, 55] width 49 height 6
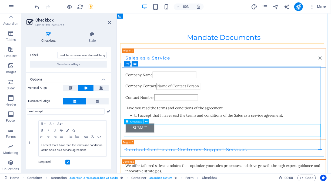
click at [250, 147] on div "Have you read the terms and conditions of the agreement I accept that I have re…" at bounding box center [250, 137] width 246 height 18
click at [251, 147] on div "Have you read the terms and conditions of the agreement I accept that I have re…" at bounding box center [250, 137] width 246 height 18
click at [250, 147] on div "Have you read the terms and conditions of the agreement I accept that I have re…" at bounding box center [250, 137] width 246 height 18
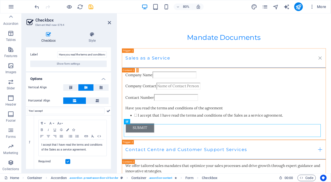
scroll to position [9, 0]
click at [110, 22] on icon at bounding box center [109, 23] width 3 height 4
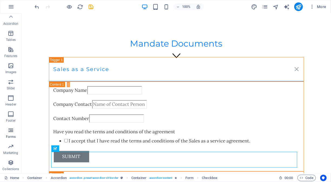
click at [11, 133] on icon "button" at bounding box center [11, 130] width 6 height 6
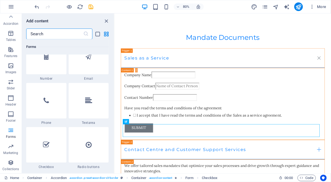
scroll to position [4130, 0]
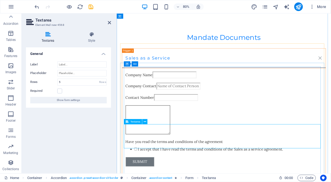
click at [139, 159] on textarea at bounding box center [155, 146] width 56 height 36
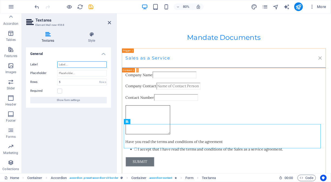
click at [69, 62] on input "Label" at bounding box center [81, 65] width 49 height 6
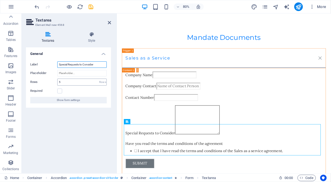
type input "Special Requests to Consider"
click at [70, 82] on input "5" at bounding box center [81, 82] width 49 height 6
type input "10"
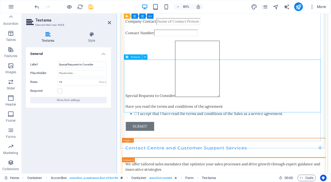
scroll to position [216, 0]
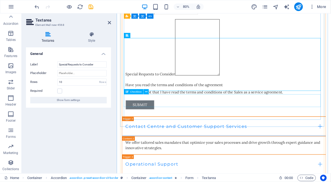
click at [241, 118] on div "Have you read the terms and conditions of the agreement I accept that I have re…" at bounding box center [250, 109] width 246 height 18
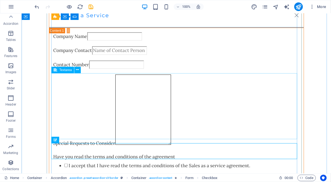
scroll to position [243, 0]
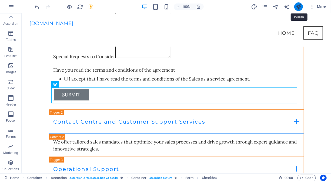
scroll to position [174, 0]
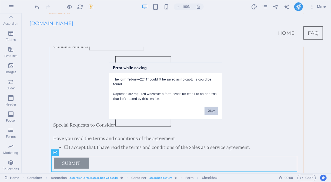
click at [210, 111] on button "Okay" at bounding box center [210, 111] width 13 height 8
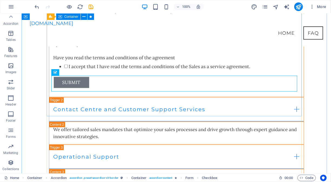
scroll to position [228, 0]
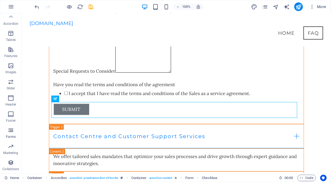
drag, startPoint x: 12, startPoint y: 132, endPoint x: 10, endPoint y: 136, distance: 4.2
click at [11, 132] on icon "button" at bounding box center [11, 130] width 6 height 6
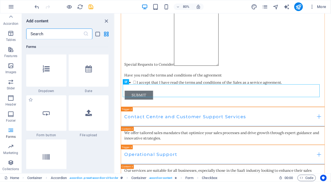
scroll to position [4265, 0]
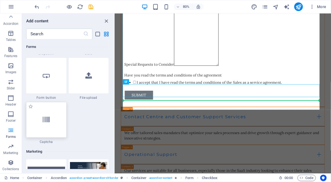
scroll to position [228, 0]
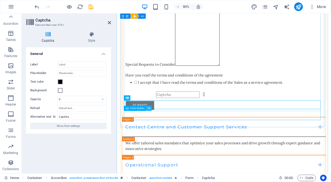
click at [148, 109] on icon at bounding box center [149, 108] width 2 height 5
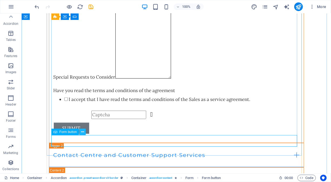
click at [80, 131] on button at bounding box center [82, 132] width 6 height 6
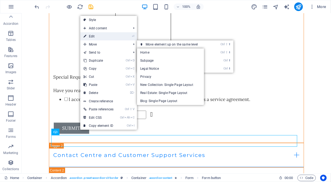
click at [97, 36] on link "⏎ Edit" at bounding box center [98, 36] width 36 height 8
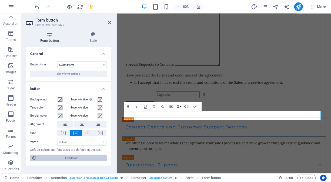
click at [80, 160] on span "Edit design" at bounding box center [71, 158] width 67 height 6
select select "px"
select select "200"
select select "px"
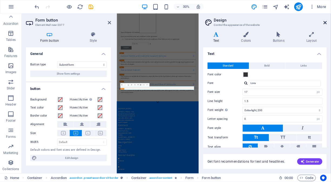
scroll to position [107, 0]
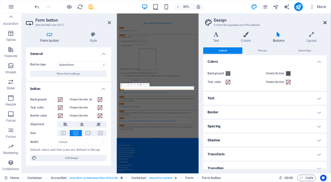
drag, startPoint x: 92, startPoint y: 46, endPoint x: 325, endPoint y: 22, distance: 233.9
click at [325, 22] on icon at bounding box center [324, 23] width 3 height 4
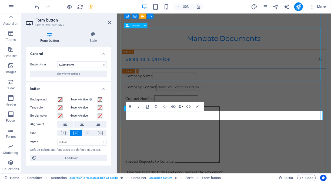
scroll to position [228, 0]
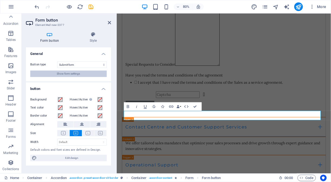
click at [66, 72] on span "Show form settings" at bounding box center [68, 74] width 23 height 6
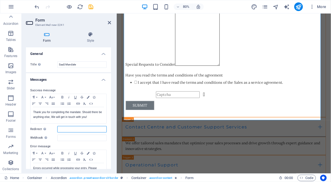
click at [70, 130] on input "Redirect Define a redirect target upon successful form submission; for example,…" at bounding box center [81, 129] width 49 height 6
type input "www.saas-sa.online"
click at [84, 136] on input "Webhook A webhook is a push notification from this form to another server. Ever…" at bounding box center [81, 138] width 49 height 6
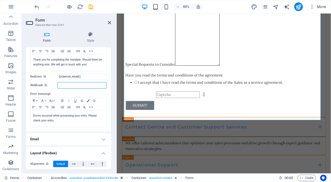
scroll to position [0, 0]
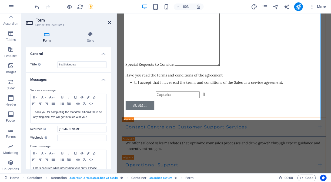
click at [110, 23] on icon at bounding box center [109, 23] width 3 height 4
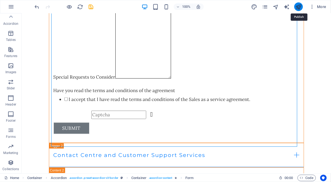
click at [298, 6] on icon "publish" at bounding box center [298, 7] width 6 height 6
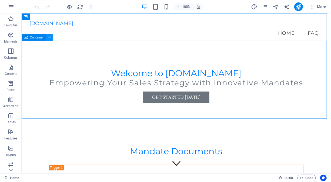
click at [48, 37] on button at bounding box center [49, 37] width 6 height 6
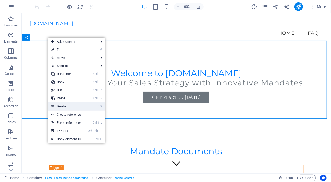
click at [68, 105] on link "⌦ Delete" at bounding box center [66, 107] width 36 height 8
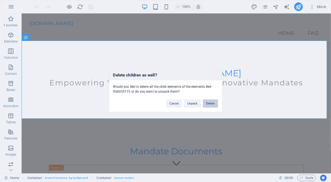
click at [212, 103] on button "Delete" at bounding box center [210, 104] width 15 height 8
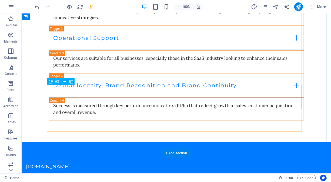
scroll to position [324, 0]
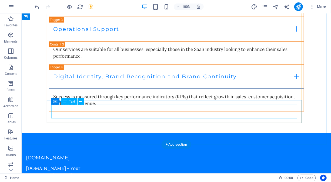
click at [70, 107] on div "Success is measured through key performance indicators (KPIs) that reflect grow…" at bounding box center [176, 100] width 246 height 14
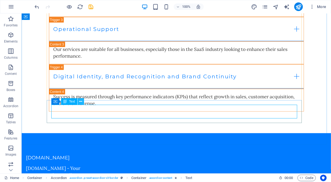
click at [81, 101] on icon at bounding box center [80, 102] width 3 height 6
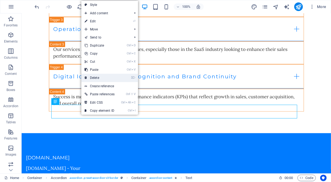
click at [109, 76] on link "⌦ Delete" at bounding box center [99, 78] width 36 height 8
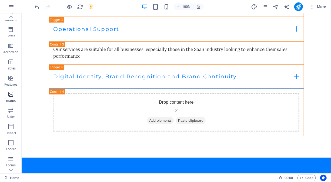
scroll to position [83, 0]
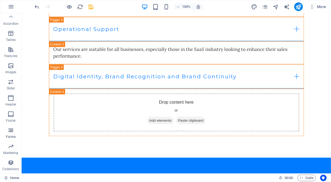
click at [13, 130] on icon "button" at bounding box center [11, 130] width 6 height 6
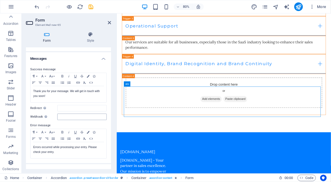
scroll to position [27, 0]
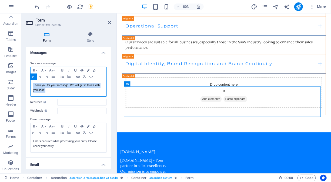
drag, startPoint x: 43, startPoint y: 90, endPoint x: 27, endPoint y: 84, distance: 17.0
click at [27, 84] on div "Success message Paragraph Format Normal Heading 1 Heading 2 Heading 3 Heading 4…" at bounding box center [68, 106] width 85 height 101
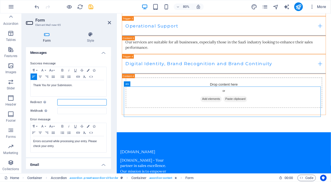
click at [62, 104] on input "Redirect Define a redirect target upon successful form submission; for example,…" at bounding box center [81, 102] width 49 height 6
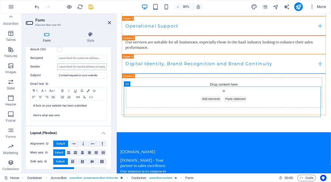
scroll to position [135, 0]
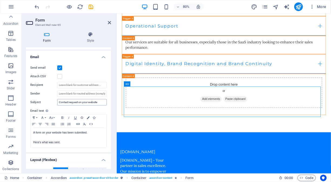
type input "www.saas-sa.online"
drag, startPoint x: 99, startPoint y: 101, endPoint x: 45, endPoint y: 101, distance: 54.5
click at [45, 101] on div "Subject Contact request on your website" at bounding box center [68, 102] width 76 height 6
type input "Mandate for Digital service"
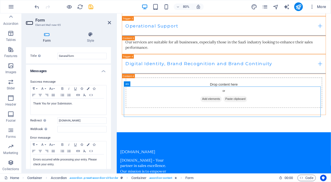
scroll to position [0, 0]
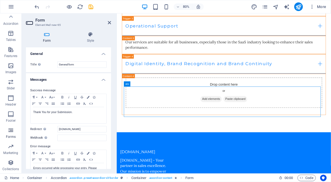
click at [12, 130] on icon "button" at bounding box center [11, 130] width 6 height 6
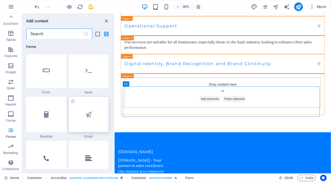
scroll to position [4049, 0]
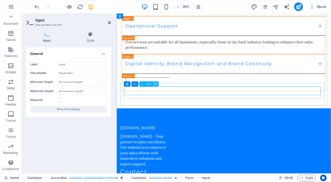
click at [156, 85] on icon at bounding box center [156, 84] width 2 height 5
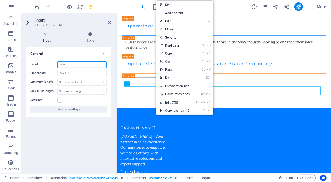
click at [68, 66] on input "Label" at bounding box center [81, 65] width 49 height 6
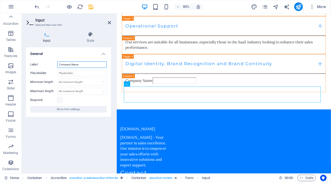
type input "Company Name"
click at [59, 100] on label at bounding box center [59, 100] width 5 height 5
click at [0, 0] on input "Required" at bounding box center [0, 0] width 0 height 0
click at [12, 133] on icon "button" at bounding box center [11, 130] width 6 height 6
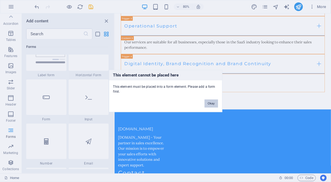
click at [212, 104] on button "Okay" at bounding box center [210, 104] width 13 height 8
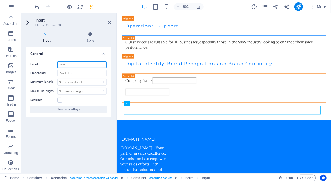
click at [68, 65] on input "Label" at bounding box center [81, 65] width 49 height 6
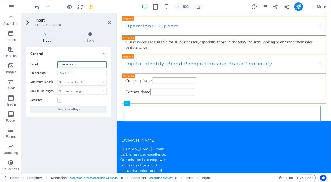
type input "Contact Name"
click at [59, 99] on label at bounding box center [59, 100] width 5 height 5
click at [0, 0] on input "Required" at bounding box center [0, 0] width 0 height 0
click at [11, 131] on icon "button" at bounding box center [11, 130] width 6 height 6
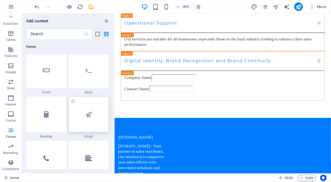
scroll to position [330, 0]
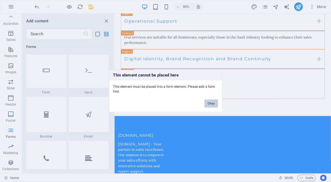
click at [211, 106] on button "Okay" at bounding box center [210, 104] width 13 height 8
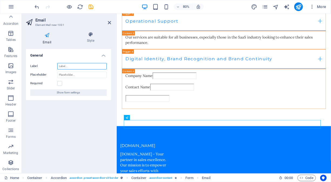
click at [70, 67] on input "Label" at bounding box center [81, 66] width 49 height 6
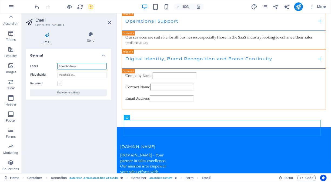
type input "Email Address"
click at [61, 84] on label at bounding box center [59, 83] width 5 height 5
click at [0, 0] on input "Required" at bounding box center [0, 0] width 0 height 0
click at [12, 131] on icon "button" at bounding box center [11, 130] width 6 height 6
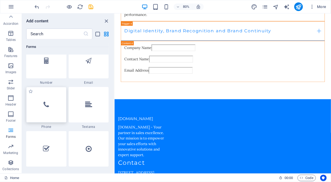
scroll to position [365, 0]
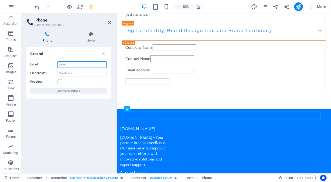
click at [70, 64] on input "Label" at bounding box center [81, 65] width 49 height 6
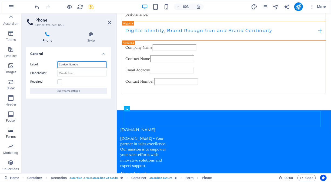
type input "Contact Number"
click at [11, 131] on icon "button" at bounding box center [11, 130] width 6 height 6
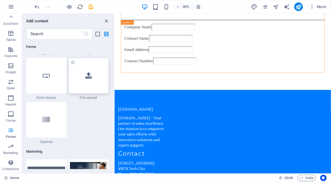
scroll to position [393, 0]
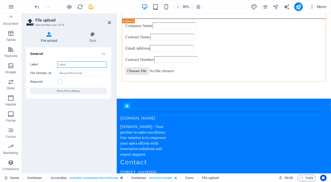
click at [68, 63] on input "Label" at bounding box center [81, 65] width 49 height 6
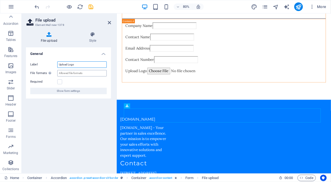
type input "Upload Logo"
click at [77, 73] on input "File formats Define the filetype (e.g. .jpg, .png ) or MIME-type: HTML <input> …" at bounding box center [81, 73] width 49 height 6
type input "p"
type input ".png .jpg .jpeg"
click at [11, 131] on icon "button" at bounding box center [11, 130] width 6 height 6
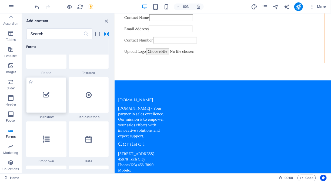
scroll to position [417, 0]
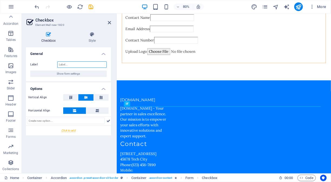
click at [61, 64] on input "Label" at bounding box center [81, 65] width 49 height 6
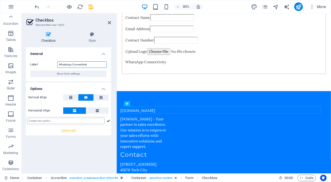
type input "WhatsApp Connectivity"
click at [83, 122] on input "text" at bounding box center [65, 121] width 77 height 6
type input "Yes"
click at [71, 131] on div at bounding box center [68, 131] width 85 height 10
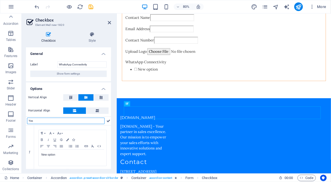
drag, startPoint x: 59, startPoint y: 122, endPoint x: 24, endPoint y: 122, distance: 34.8
click at [24, 122] on div "Checkbox Style General Label WhatsApp Connectivity Show form settings Options V…" at bounding box center [69, 101] width 94 height 146
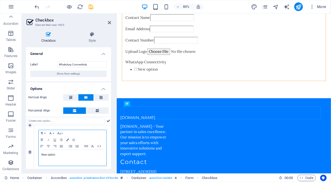
click at [50, 156] on p "New option" at bounding box center [72, 155] width 62 height 5
drag, startPoint x: 59, startPoint y: 155, endPoint x: 35, endPoint y: 156, distance: 23.5
click at [35, 156] on div "Paragraph Format Normal Heading 1 Heading 2 Heading 3 Heading 4 Heading 5 Headi…" at bounding box center [72, 153] width 77 height 54
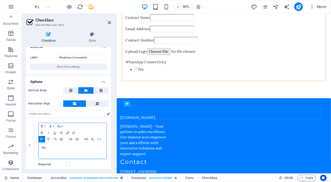
scroll to position [9, 0]
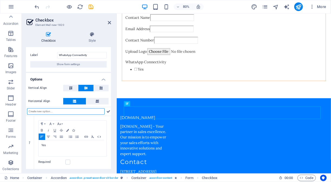
click at [60, 111] on input "text" at bounding box center [65, 112] width 77 height 6
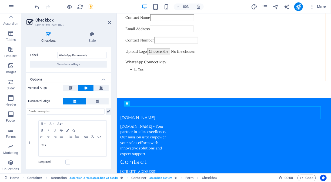
click at [106, 111] on icon at bounding box center [108, 112] width 4 height 6
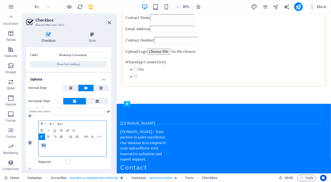
drag, startPoint x: 52, startPoint y: 144, endPoint x: 29, endPoint y: 144, distance: 22.7
click at [29, 144] on div "1 Paragraph Format Normal Heading 1 Heading 2 Heading 3 Heading 4 Heading 5 Hea…" at bounding box center [68, 143] width 85 height 54
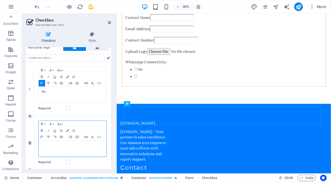
click at [45, 147] on p at bounding box center [72, 146] width 62 height 5
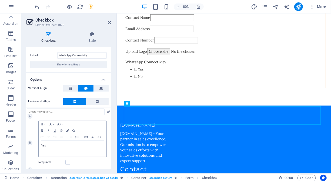
scroll to position [0, 0]
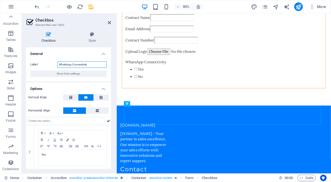
click at [93, 65] on input "WhatsApp Connectivity" at bounding box center [81, 65] width 49 height 6
type input "WhatsApp Connectivity From Home Page"
click at [13, 132] on icon "button" at bounding box center [11, 130] width 6 height 6
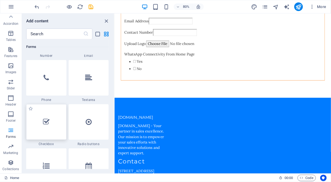
scroll to position [430, 0]
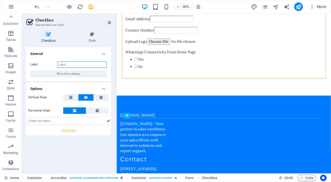
click at [70, 63] on input "Label" at bounding box center [81, 65] width 49 height 6
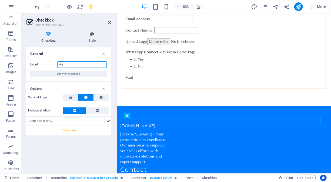
type input "M"
click at [84, 63] on input "ZenDesk Chat from home Page" at bounding box center [81, 65] width 49 height 6
type input "ZenDesk Chat from Home Page"
click at [72, 131] on div at bounding box center [68, 131] width 85 height 10
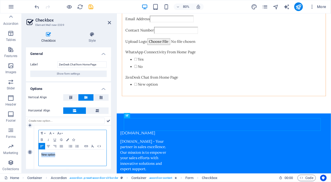
drag, startPoint x: 61, startPoint y: 155, endPoint x: 31, endPoint y: 153, distance: 29.5
click at [31, 153] on div "1 Paragraph Format Normal Heading 1 Heading 2 Heading 3 Heading 4 Heading 5 Hea…" at bounding box center [68, 153] width 85 height 54
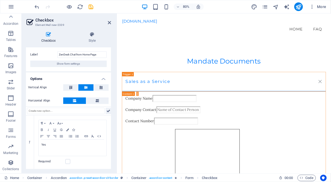
scroll to position [9, 0]
click at [108, 112] on icon at bounding box center [108, 112] width 4 height 6
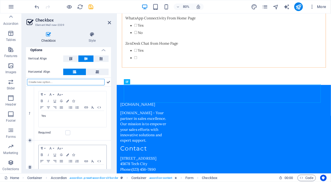
scroll to position [63, 0]
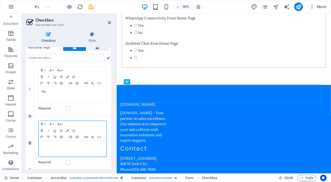
click at [52, 144] on p at bounding box center [72, 146] width 62 height 5
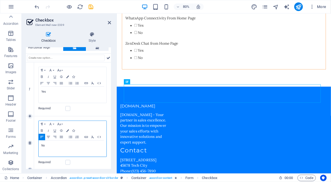
scroll to position [66, 0]
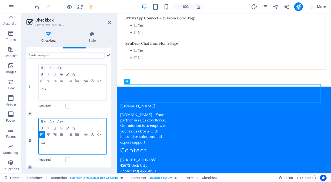
click at [30, 167] on icon at bounding box center [30, 167] width 2 height 3
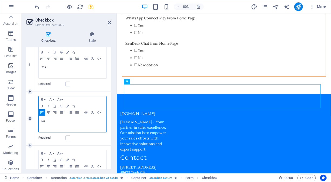
scroll to position [93, 0]
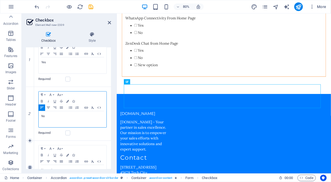
click at [30, 167] on icon at bounding box center [30, 167] width 2 height 3
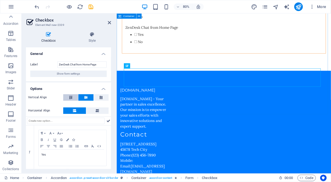
scroll to position [499, 0]
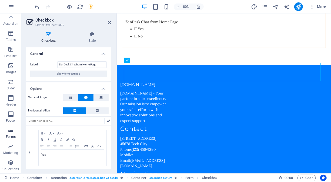
click at [11, 131] on icon "button" at bounding box center [11, 130] width 6 height 6
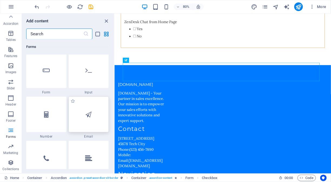
scroll to position [4049, 0]
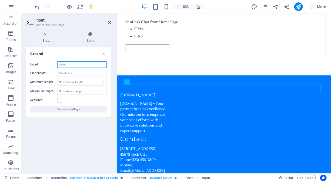
click at [77, 63] on input "Label" at bounding box center [81, 65] width 49 height 6
type input "F"
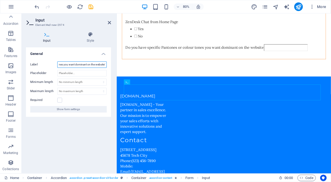
scroll to position [0, 52]
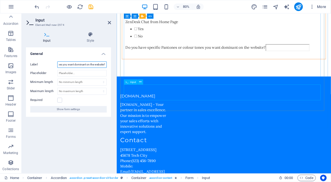
type input "Do you have specific Pantones or colour tones you want dominant on the website?"
click at [306, 62] on div "Do you have specific Pantones or colour tones you want dominant on the website?" at bounding box center [250, 57] width 246 height 10
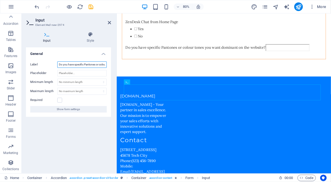
click at [97, 66] on input "Do you have specific Pantones or colour tones you want dominant on the website?" at bounding box center [81, 65] width 49 height 6
click at [105, 65] on input "Do you have specific Pantones or colour tones you want dominant on the website?" at bounding box center [81, 65] width 49 height 6
click at [60, 101] on label at bounding box center [59, 100] width 5 height 5
click at [0, 0] on input "Required" at bounding box center [0, 0] width 0 height 0
click at [11, 132] on icon "button" at bounding box center [11, 130] width 6 height 6
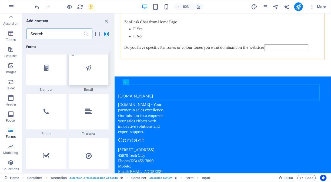
scroll to position [4130, 0]
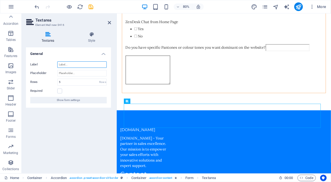
click at [65, 64] on input "Label" at bounding box center [81, 65] width 49 height 6
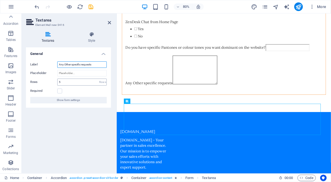
type input "Any Other specific requests"
click at [84, 79] on input "5" at bounding box center [81, 82] width 49 height 6
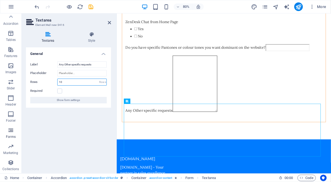
type input "10"
click at [12, 133] on icon "button" at bounding box center [11, 130] width 6 height 6
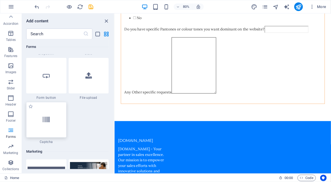
scroll to position [523, 0]
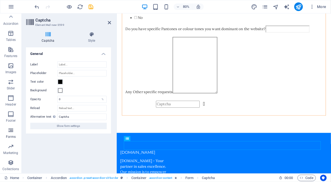
click at [11, 132] on icon "button" at bounding box center [11, 130] width 6 height 6
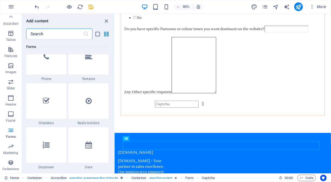
scroll to position [4184, 0]
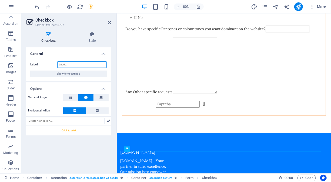
click at [66, 63] on input "Label" at bounding box center [81, 65] width 49 height 6
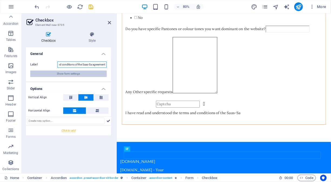
scroll to position [0, 48]
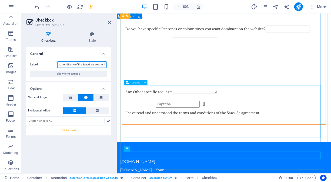
type input "I have read and understood the terms and conditions of the Saas-Sa agreement"
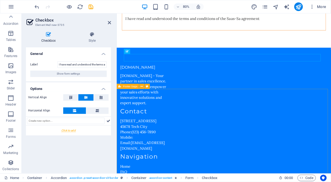
scroll to position [646, 0]
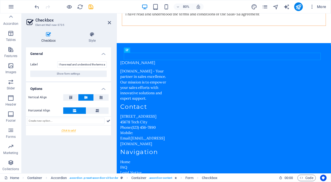
click at [66, 131] on div at bounding box center [68, 131] width 85 height 10
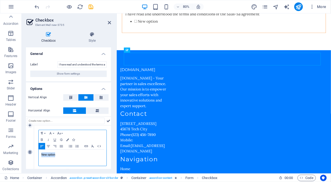
drag, startPoint x: 62, startPoint y: 154, endPoint x: 30, endPoint y: 153, distance: 31.9
click at [30, 153] on div "1 Paragraph Format Normal Heading 1 Heading 2 Heading 3 Heading 4 Heading 5 Hea…" at bounding box center [68, 153] width 85 height 54
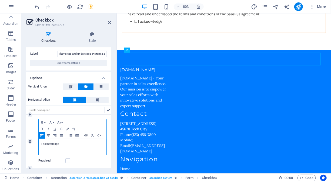
scroll to position [12, 0]
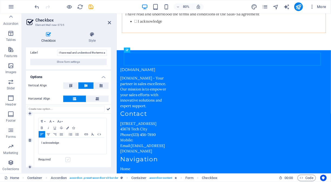
click at [68, 162] on label at bounding box center [67, 160] width 5 height 5
click at [0, 0] on input "Required" at bounding box center [0, 0] width 0 height 0
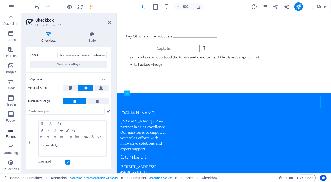
scroll to position [9, 0]
click at [10, 133] on icon "button" at bounding box center [11, 130] width 6 height 6
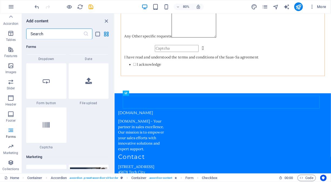
scroll to position [4265, 0]
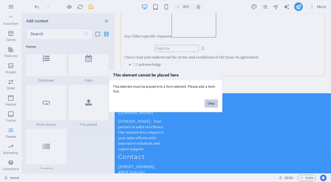
click at [210, 105] on button "Okay" at bounding box center [210, 104] width 13 height 8
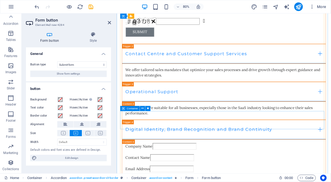
scroll to position [269, 0]
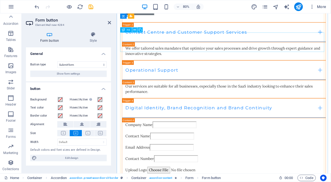
click at [133, 30] on icon at bounding box center [134, 30] width 2 height 5
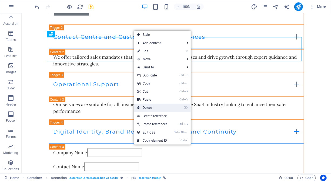
click at [146, 108] on link "⌦ Delete" at bounding box center [152, 108] width 36 height 8
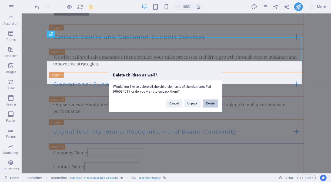
click at [209, 102] on button "Delete" at bounding box center [210, 104] width 15 height 8
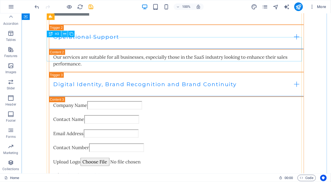
click at [65, 34] on icon at bounding box center [64, 34] width 3 height 6
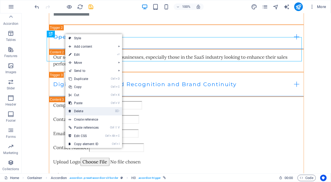
click at [83, 110] on link "⌦ Delete" at bounding box center [83, 111] width 36 height 8
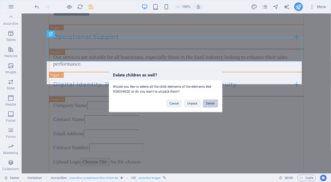
click at [212, 103] on button "Delete" at bounding box center [210, 104] width 15 height 8
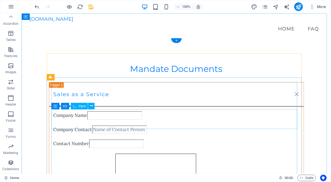
scroll to position [0, 0]
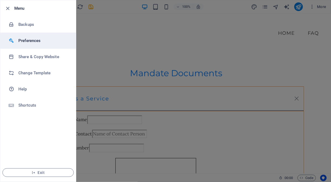
click at [36, 40] on h6 "Preferences" at bounding box center [43, 41] width 50 height 6
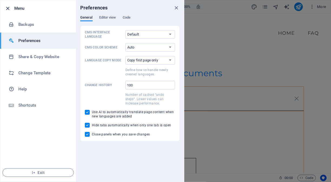
click at [9, 9] on icon "button" at bounding box center [8, 8] width 6 height 6
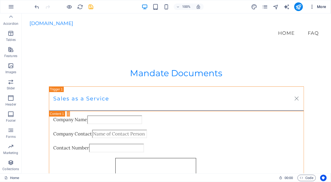
click at [320, 5] on span "More" at bounding box center [317, 6] width 17 height 5
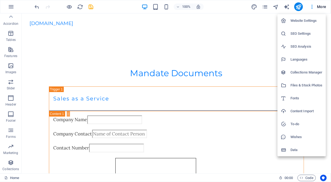
click at [305, 21] on h6 "Website Settings" at bounding box center [306, 21] width 32 height 6
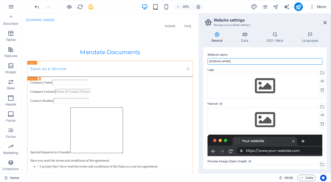
drag, startPoint x: 247, startPoint y: 61, endPoint x: 203, endPoint y: 64, distance: 44.1
click at [203, 64] on div "Website name mandates.saas-sa.online Logo Drag files here, click to choose file…" at bounding box center [264, 109] width 123 height 122
type input "M"
type input "SaaS-SA Mandates"
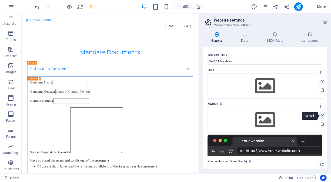
click at [321, 115] on div "Upload" at bounding box center [321, 116] width 8 height 8
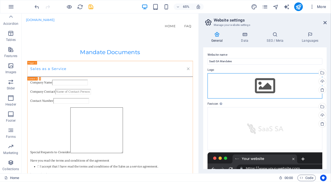
click at [253, 78] on div "Drag files here, click to choose files or select files from Files or our free s…" at bounding box center [264, 85] width 115 height 25
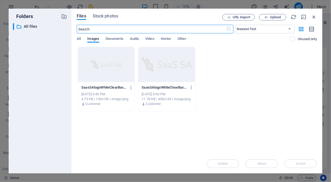
click at [117, 64] on div at bounding box center [106, 64] width 56 height 35
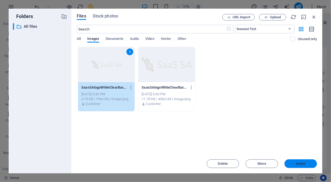
click at [298, 164] on span "Insert" at bounding box center [300, 163] width 9 height 3
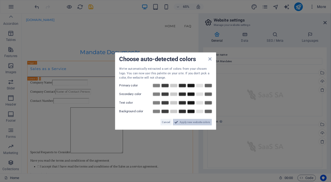
drag, startPoint x: 190, startPoint y: 122, endPoint x: 267, endPoint y: 165, distance: 88.0
click at [190, 122] on span "Apply new website colors" at bounding box center [195, 122] width 30 height 6
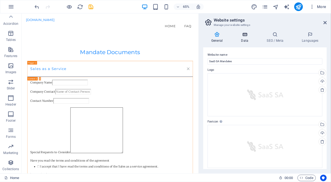
click at [249, 37] on h4 "Data" at bounding box center [246, 37] width 26 height 11
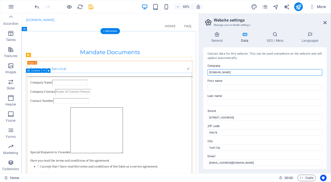
drag, startPoint x: 267, startPoint y: 86, endPoint x: 240, endPoint y: 106, distance: 34.0
click at [241, 72] on input "[DOMAIN_NAME]" at bounding box center [264, 72] width 115 height 6
drag, startPoint x: 241, startPoint y: 72, endPoint x: 201, endPoint y: 73, distance: 40.0
click at [201, 73] on div "General Data SEO / Meta Languages Website name SaaS-SA Mandates Logo Drag files…" at bounding box center [265, 101] width 132 height 146
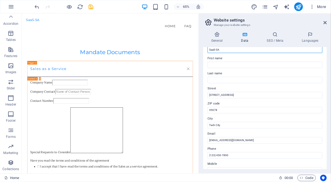
scroll to position [27, 0]
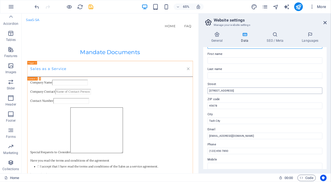
type input "SaaS-SA"
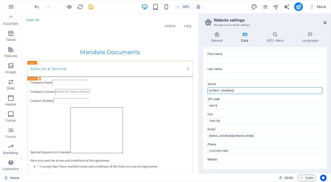
click at [234, 90] on input "123 SaaS Lane" at bounding box center [264, 91] width 115 height 6
drag, startPoint x: 234, startPoint y: 90, endPoint x: 198, endPoint y: 93, distance: 35.5
click at [198, 93] on aside "Website settings Manage your website settings General Data SEO / Meta Languages…" at bounding box center [264, 93] width 132 height 160
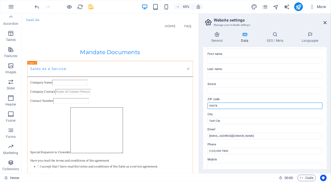
drag, startPoint x: 245, startPoint y: 117, endPoint x: 257, endPoint y: 149, distance: 34.1
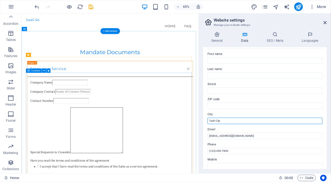
drag, startPoint x: 252, startPoint y: 134, endPoint x: 278, endPoint y: 181, distance: 53.3
type input "T"
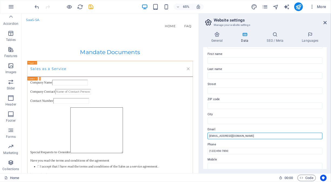
click at [247, 136] on input "info@mandates.saas-sa.online" at bounding box center [264, 136] width 115 height 6
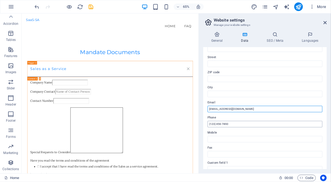
type input "info@saas-sa.online"
drag, startPoint x: 256, startPoint y: 138, endPoint x: 290, endPoint y: 187, distance: 59.1
drag, startPoint x: 242, startPoint y: 125, endPoint x: 209, endPoint y: 123, distance: 33.3
click at [209, 123] on input "(123) 456-7890" at bounding box center [264, 124] width 115 height 6
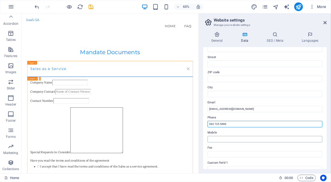
type input "082 725 5886"
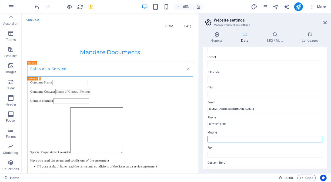
click at [228, 141] on input "Mobile" at bounding box center [264, 139] width 115 height 6
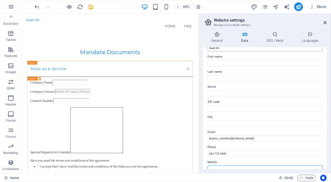
scroll to position [0, 0]
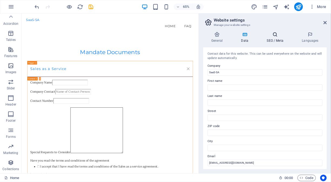
click at [274, 38] on h4 "SEO / Meta" at bounding box center [275, 37] width 35 height 11
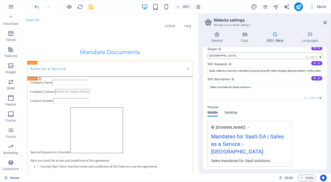
scroll to position [27, 0]
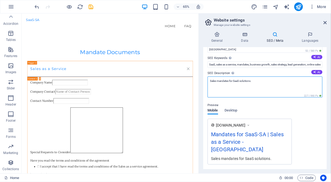
drag, startPoint x: 253, startPoint y: 80, endPoint x: 229, endPoint y: 80, distance: 24.3
click at [229, 80] on textarea "Sales mandates for SaaS solutions." at bounding box center [264, 87] width 115 height 21
click at [233, 87] on textarea "Sales mandates for SaaS solutions." at bounding box center [264, 87] width 115 height 21
drag, startPoint x: 252, startPoint y: 79, endPoint x: 206, endPoint y: 80, distance: 45.9
click at [206, 81] on div "SEO Title The title of your website - make it something that stands out in sear…" at bounding box center [264, 109] width 123 height 122
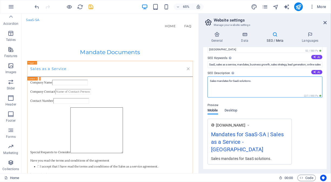
drag, startPoint x: 255, startPoint y: 80, endPoint x: 209, endPoint y: 83, distance: 45.7
click at [209, 83] on textarea "Sales mandates for SaaS solutions." at bounding box center [264, 87] width 115 height 21
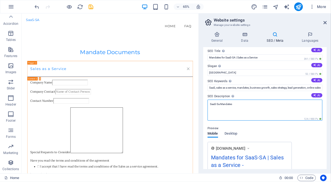
scroll to position [0, 0]
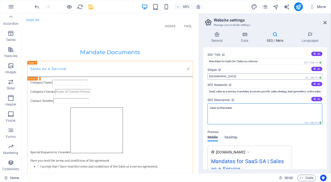
type textarea "SaaS-Sa Mandates"
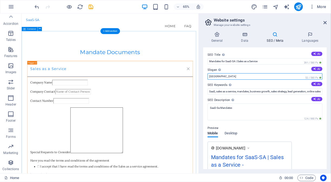
drag, startPoint x: 258, startPoint y: 90, endPoint x: 277, endPoint y: 112, distance: 29.6
click at [239, 78] on input "Berlin" at bounding box center [264, 76] width 115 height 6
type input "B"
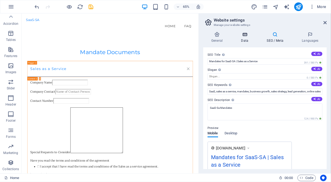
click at [245, 36] on icon at bounding box center [244, 34] width 23 height 5
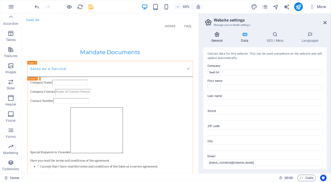
click at [217, 36] on icon at bounding box center [217, 34] width 28 height 5
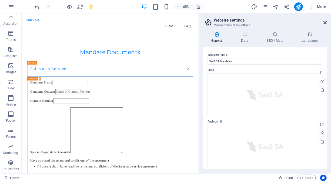
click at [325, 22] on icon at bounding box center [324, 23] width 3 height 4
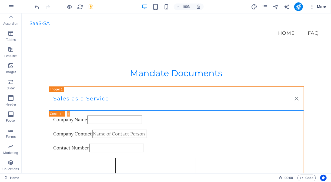
click at [321, 6] on span "More" at bounding box center [317, 6] width 17 height 5
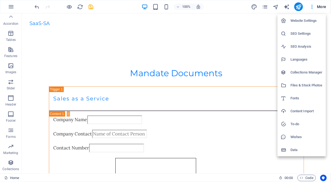
click at [82, 61] on div at bounding box center [165, 91] width 331 height 182
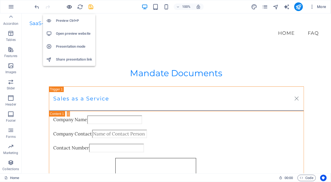
click at [71, 7] on icon "button" at bounding box center [69, 7] width 6 height 6
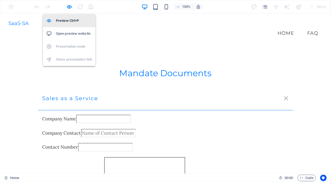
click at [66, 19] on h6 "Preview Ctrl+P" at bounding box center [74, 21] width 36 height 6
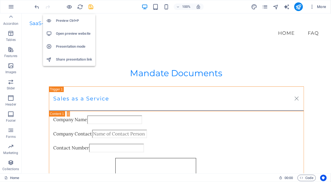
click at [74, 32] on h6 "Open preview website" at bounding box center [74, 34] width 36 height 6
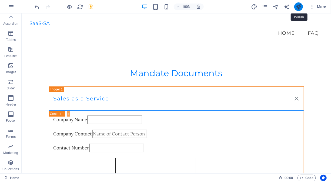
click at [296, 5] on icon "publish" at bounding box center [298, 7] width 6 height 6
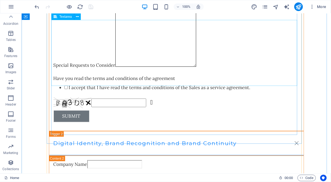
scroll to position [182, 0]
